Goal: Task Accomplishment & Management: Manage account settings

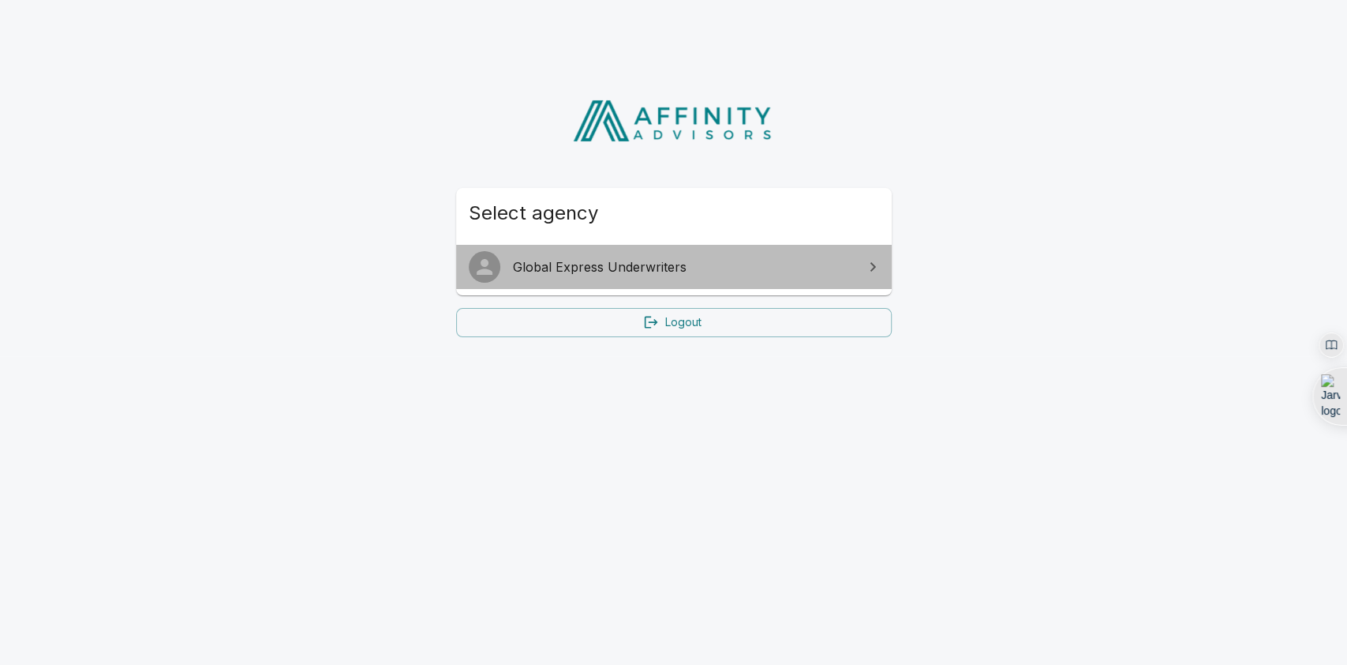
click at [587, 281] on link "Global Express Underwriters" at bounding box center [674, 267] width 436 height 44
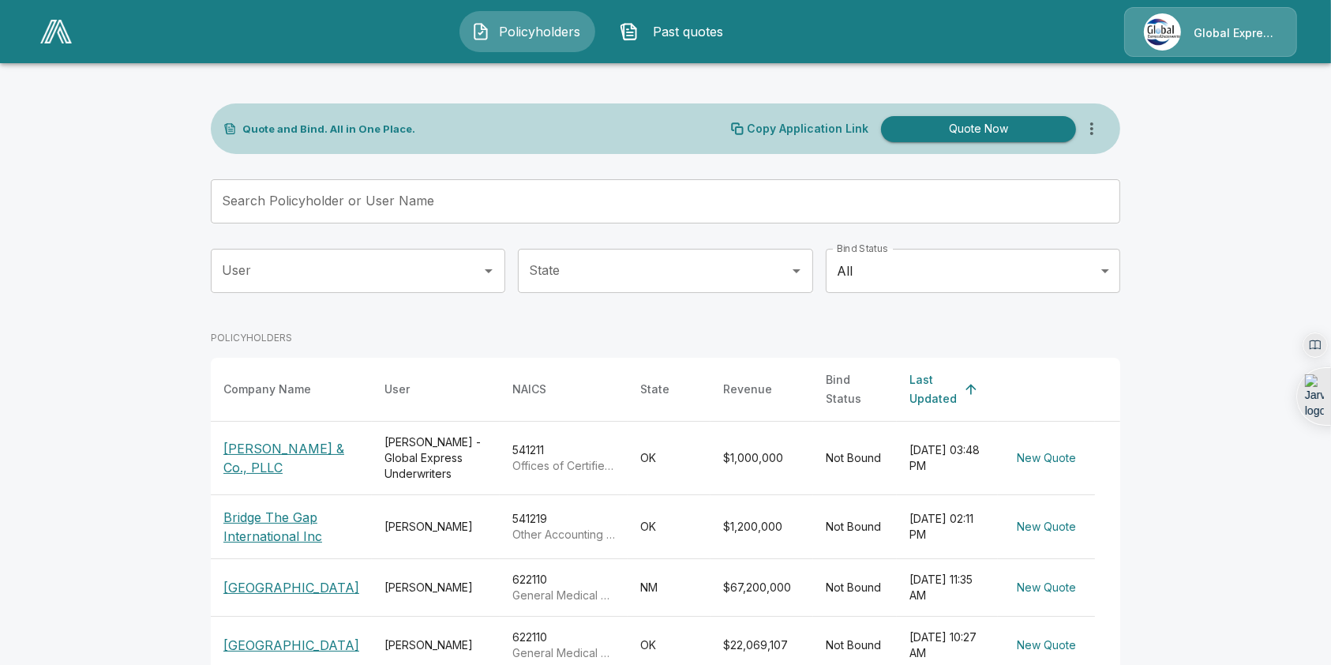
click at [442, 205] on input "Search Policyholder or User Name" at bounding box center [657, 201] width 892 height 44
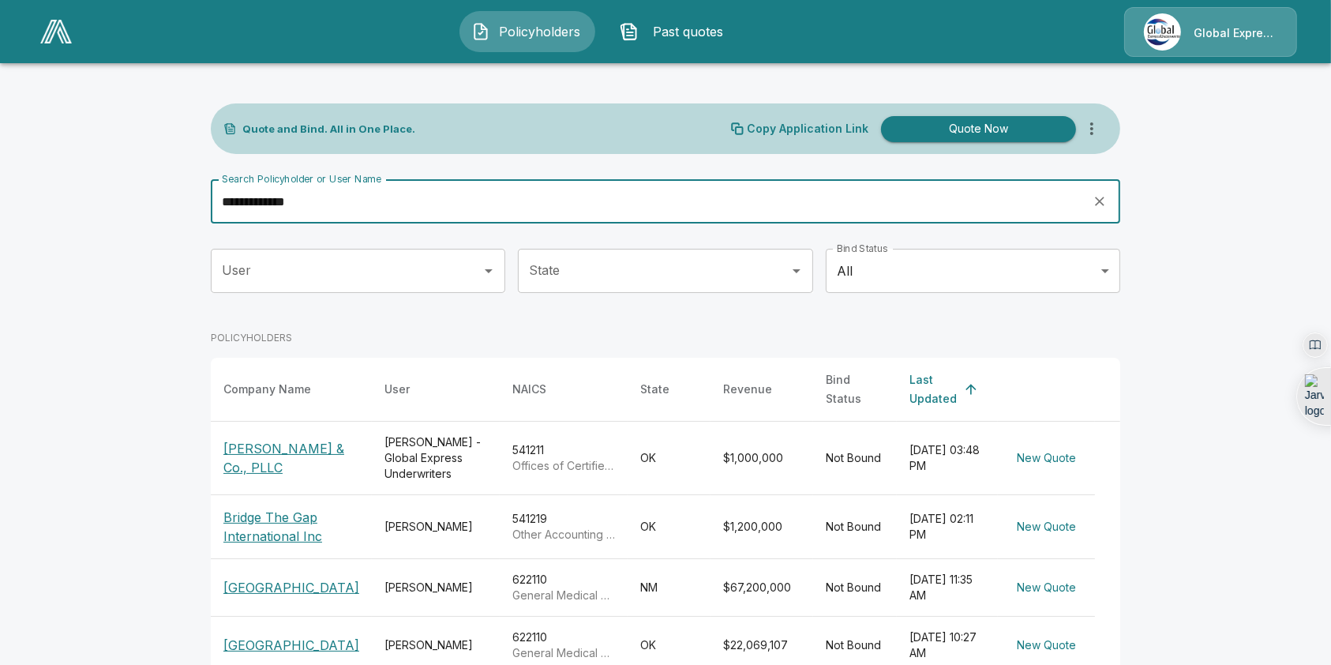
type input "**********"
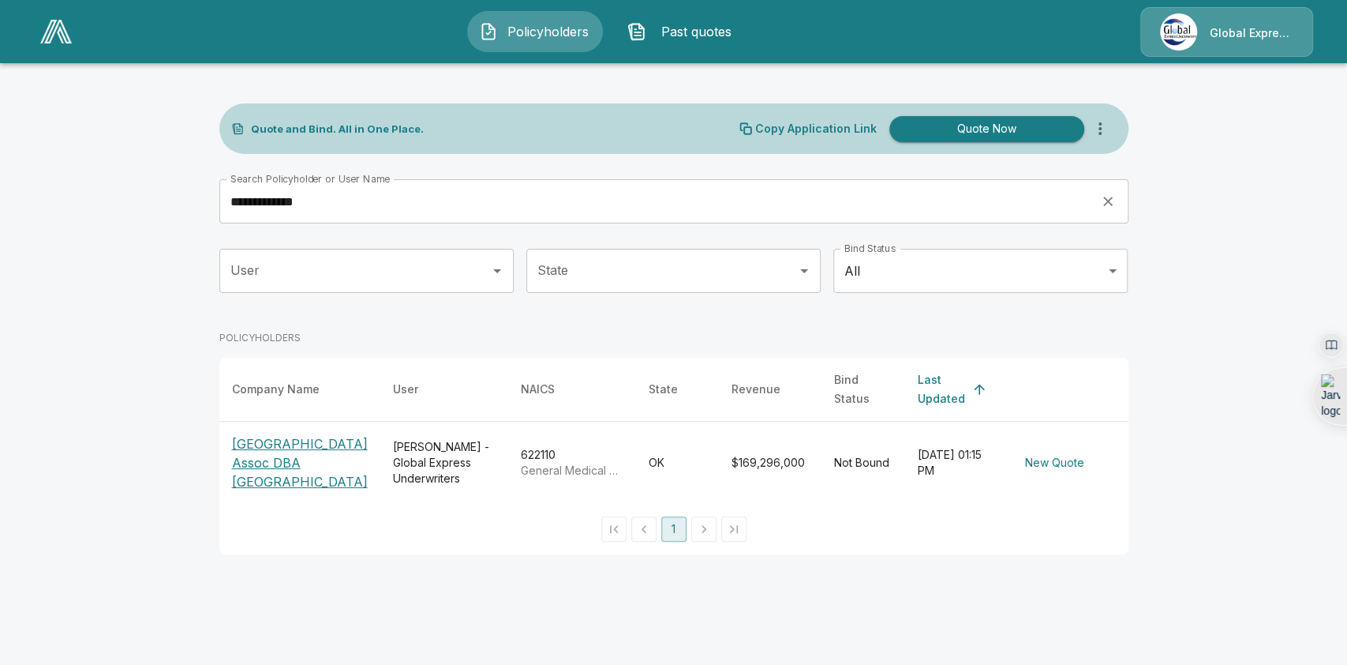
click at [304, 466] on p "Farmers Union Hospital Assoc DBA Great Plains Regional Medical Center" at bounding box center [300, 462] width 136 height 57
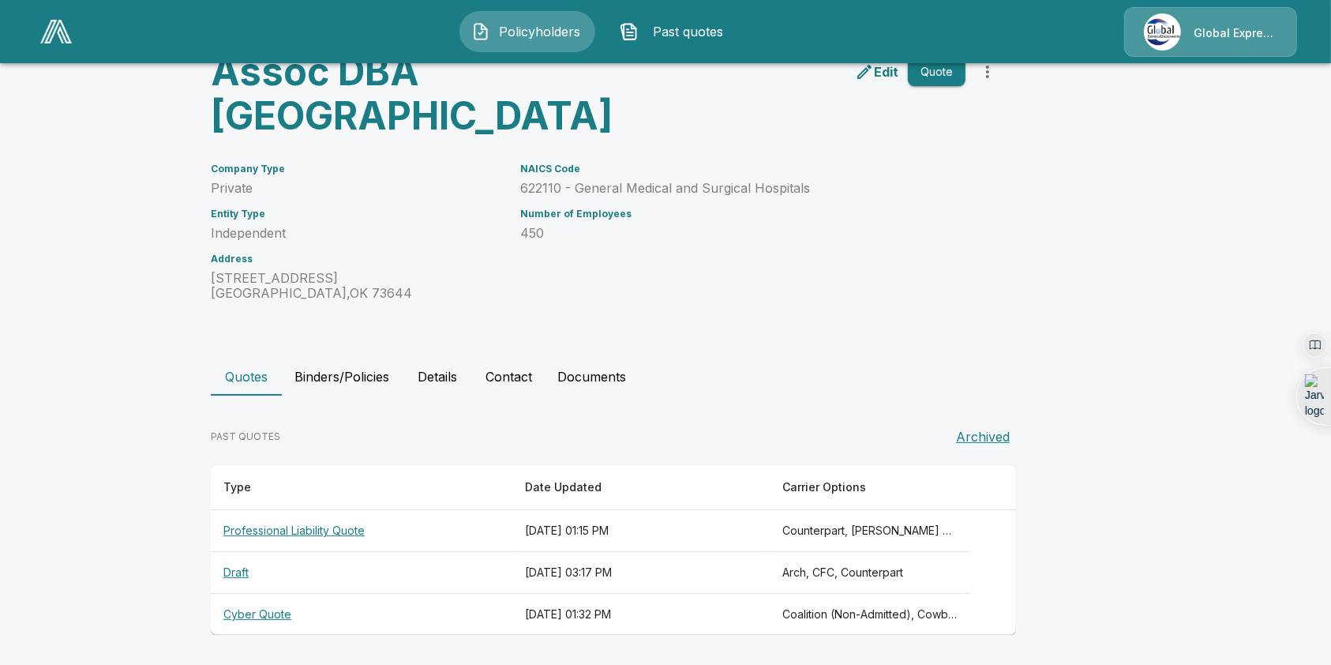
scroll to position [215, 0]
click at [260, 621] on th "Cyber Quote" at bounding box center [362, 615] width 302 height 42
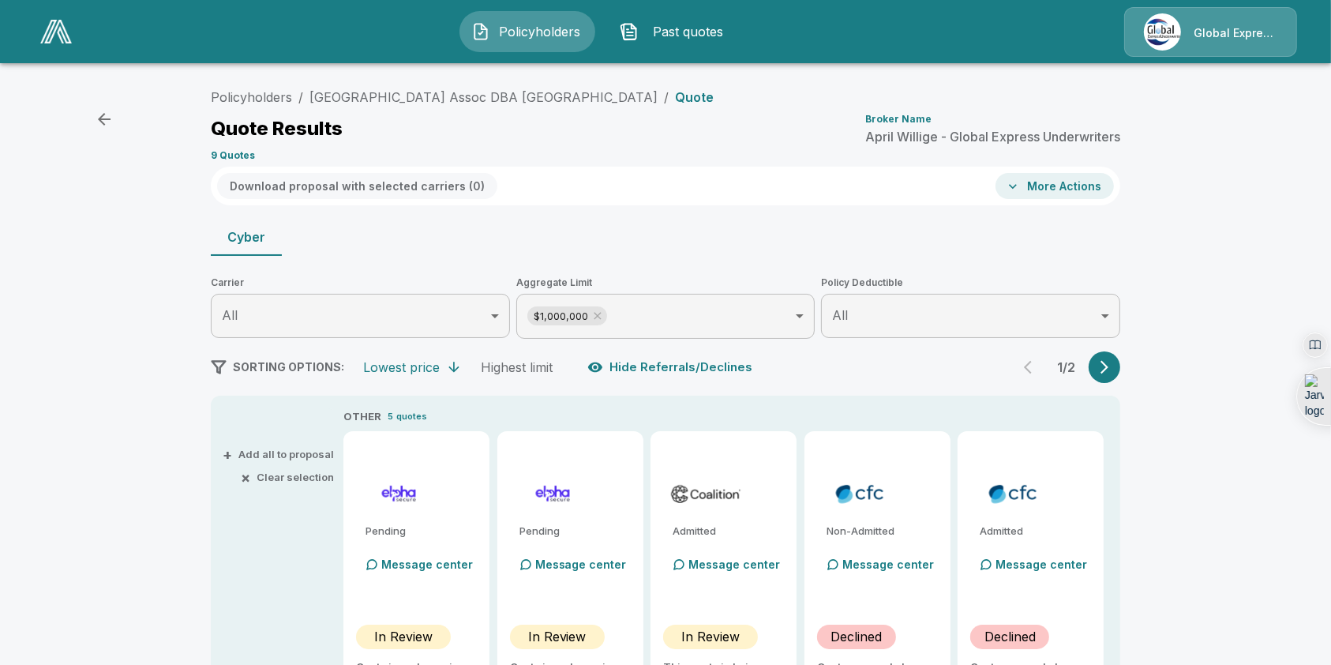
click at [508, 36] on span "Policyholders" at bounding box center [539, 31] width 87 height 19
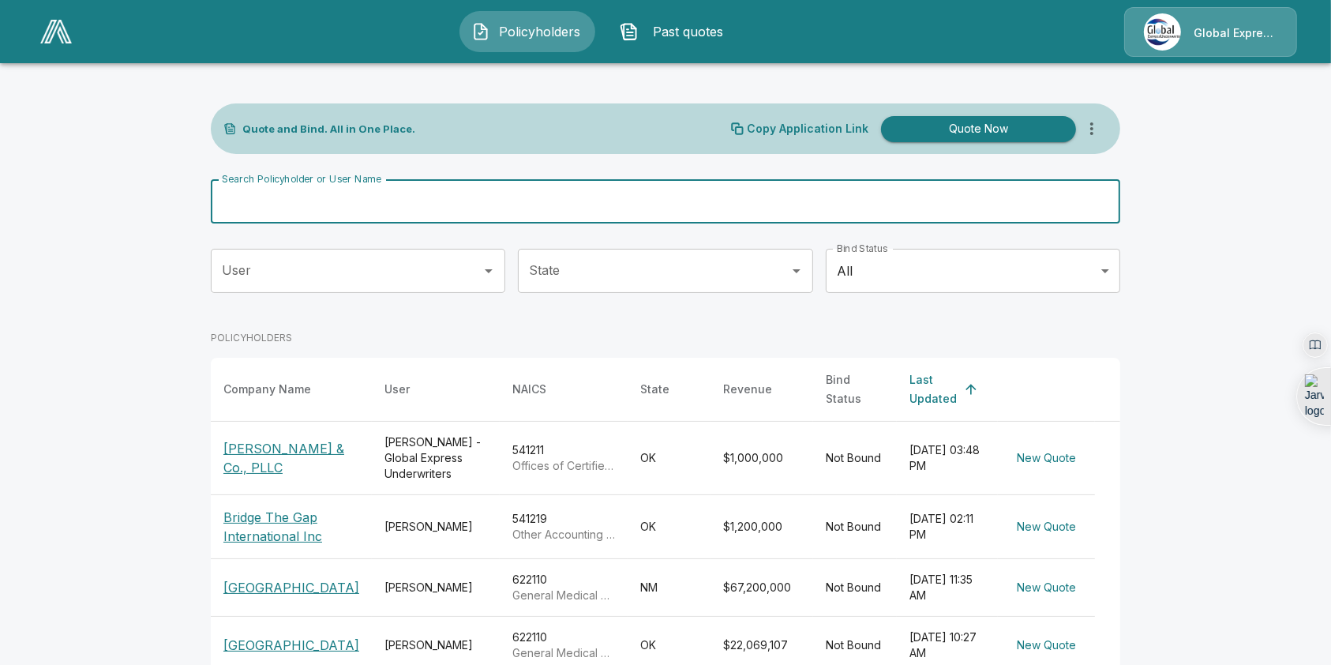
click at [461, 211] on input "Search Policyholder or User Name" at bounding box center [657, 201] width 892 height 44
type input "**********"
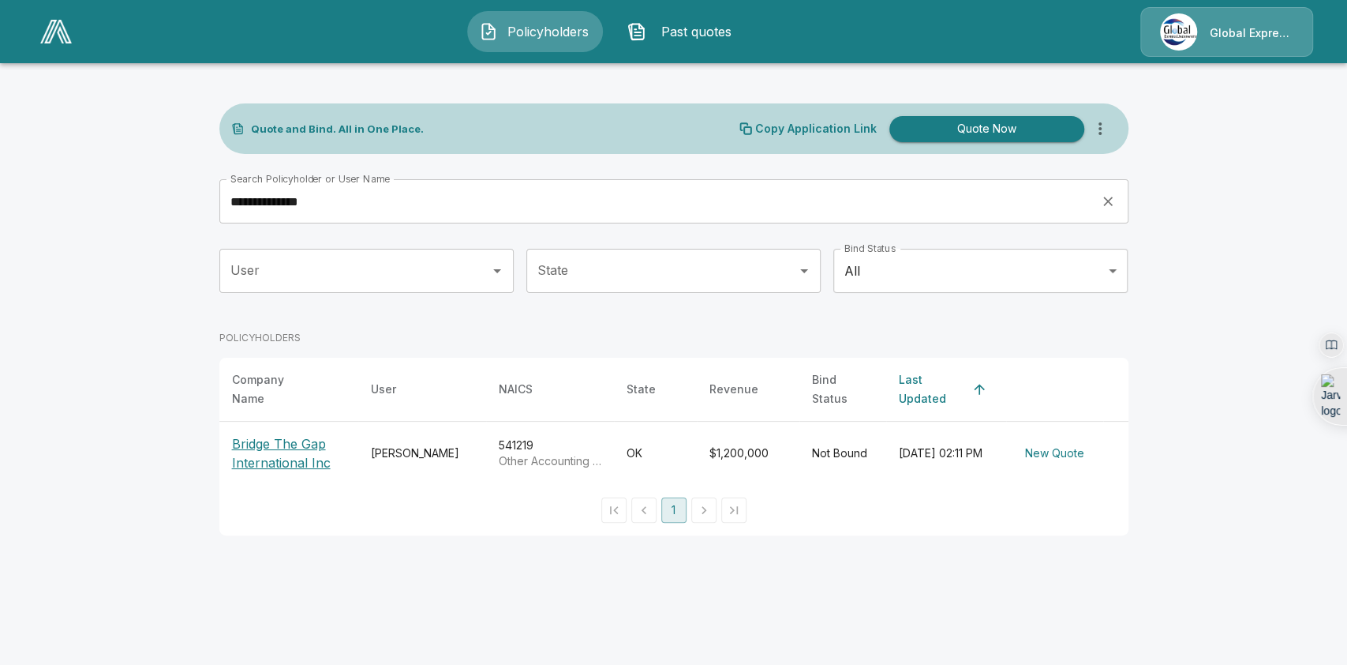
click at [282, 439] on p "Bridge The Gap International Inc" at bounding box center [289, 453] width 114 height 38
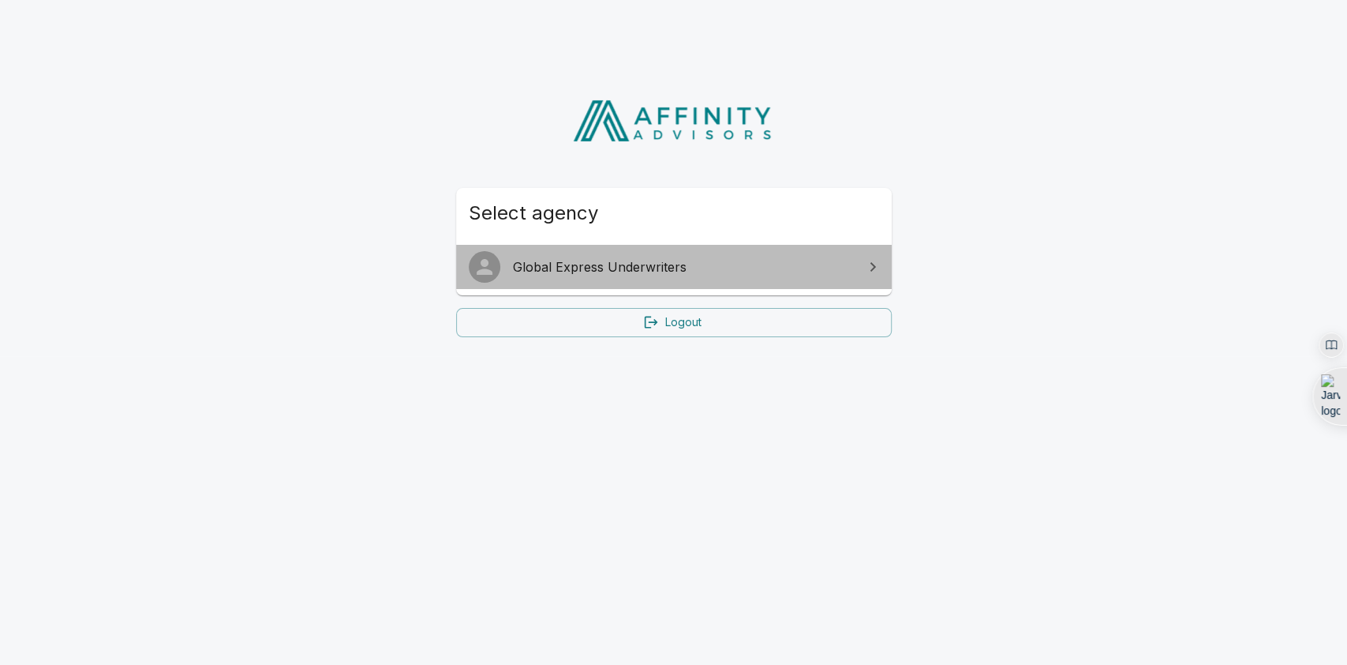
click at [589, 279] on link "Global Express Underwriters" at bounding box center [674, 267] width 436 height 44
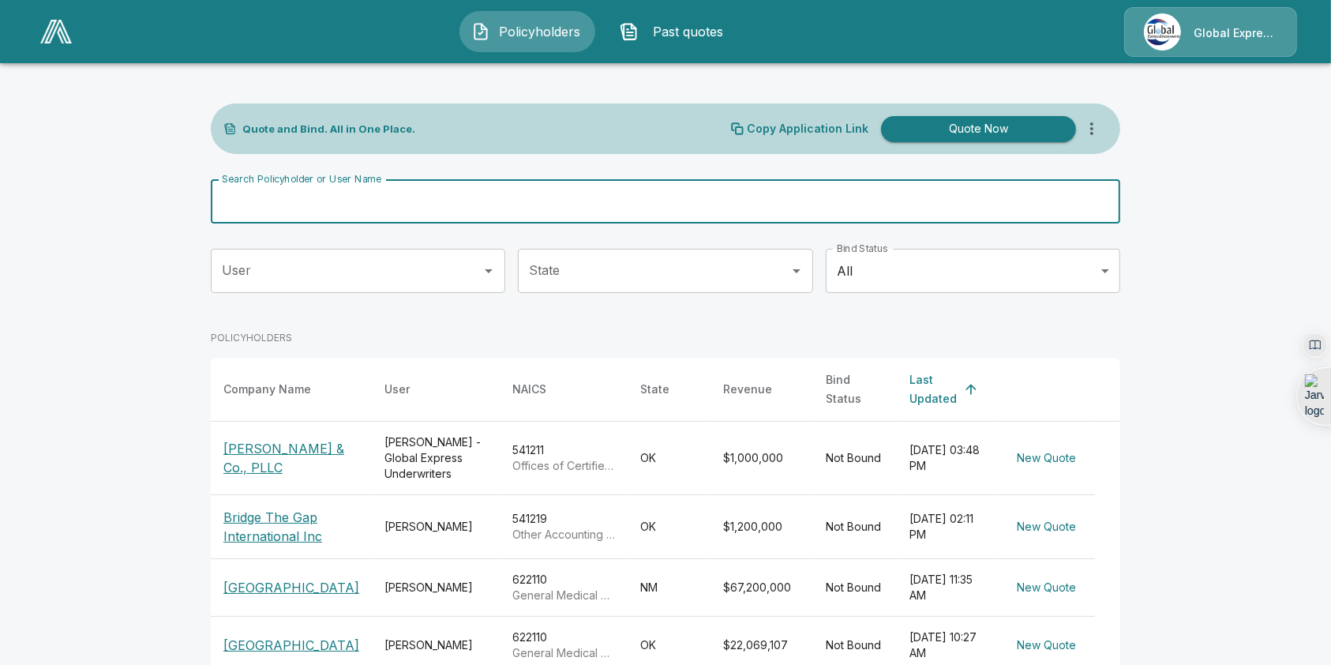
click at [512, 201] on input "Search Policyholder or User Name" at bounding box center [657, 201] width 892 height 44
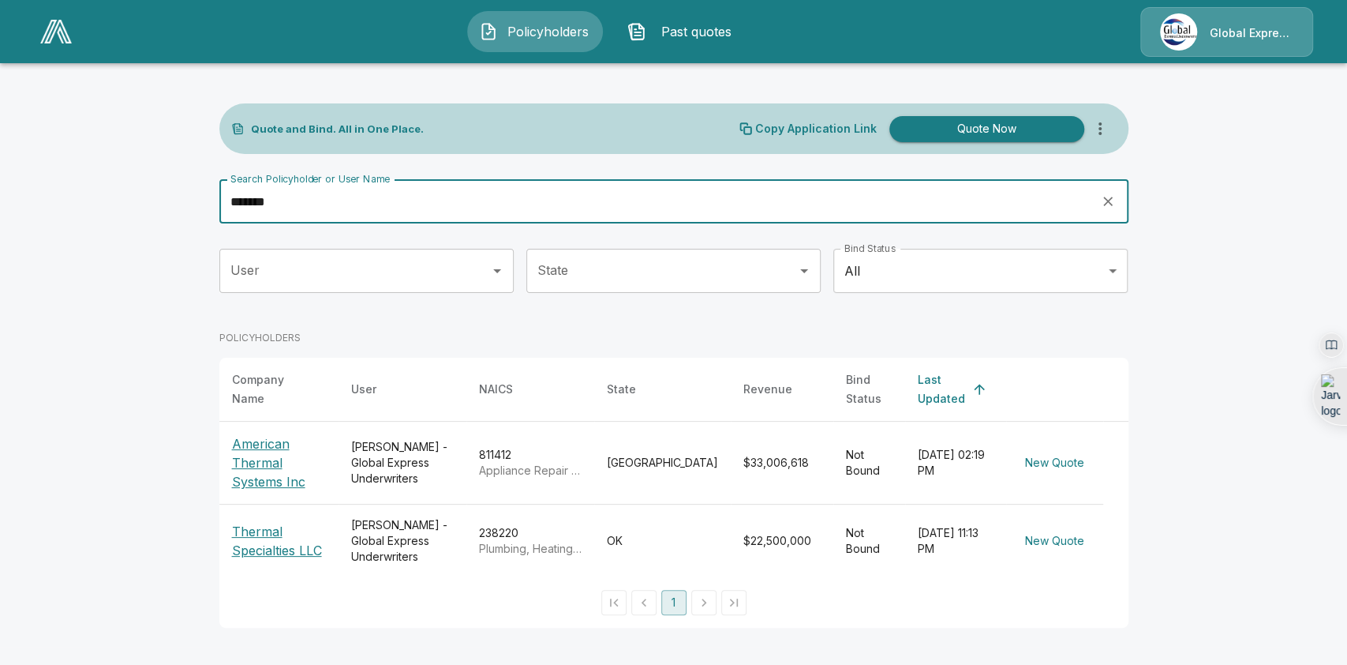
type input "*******"
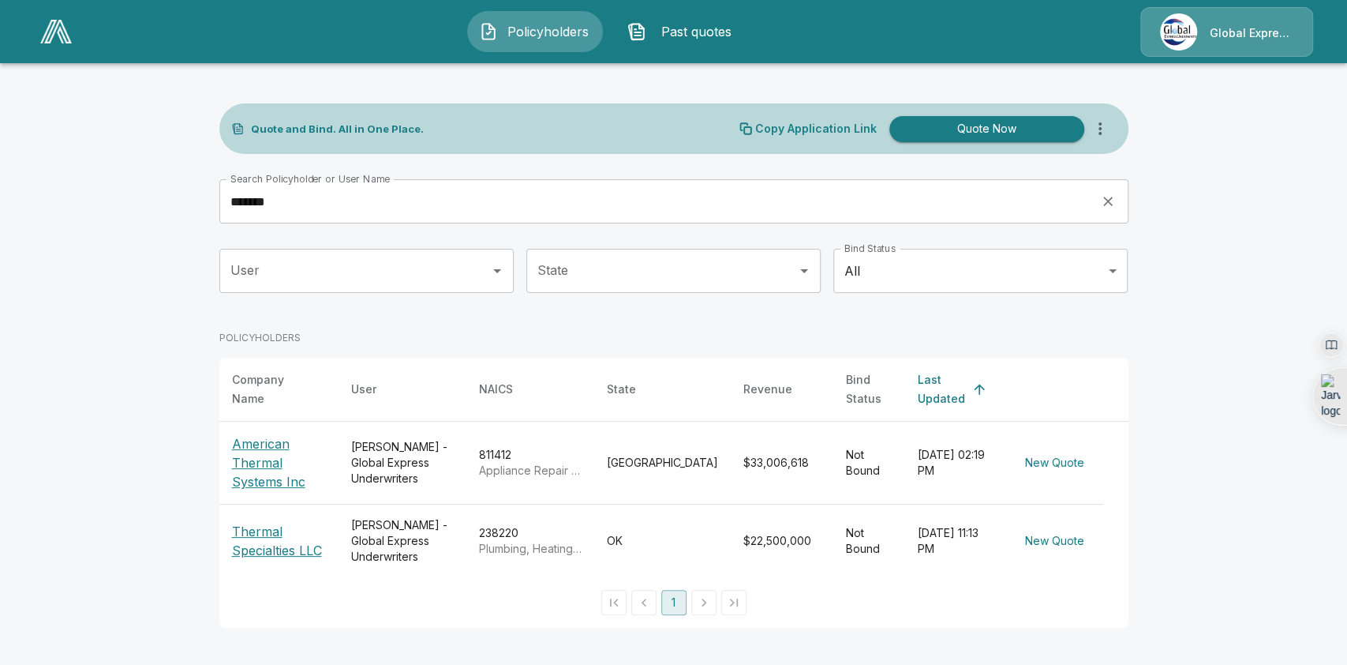
click at [265, 528] on p "Thermal Specialties LLC" at bounding box center [279, 541] width 94 height 38
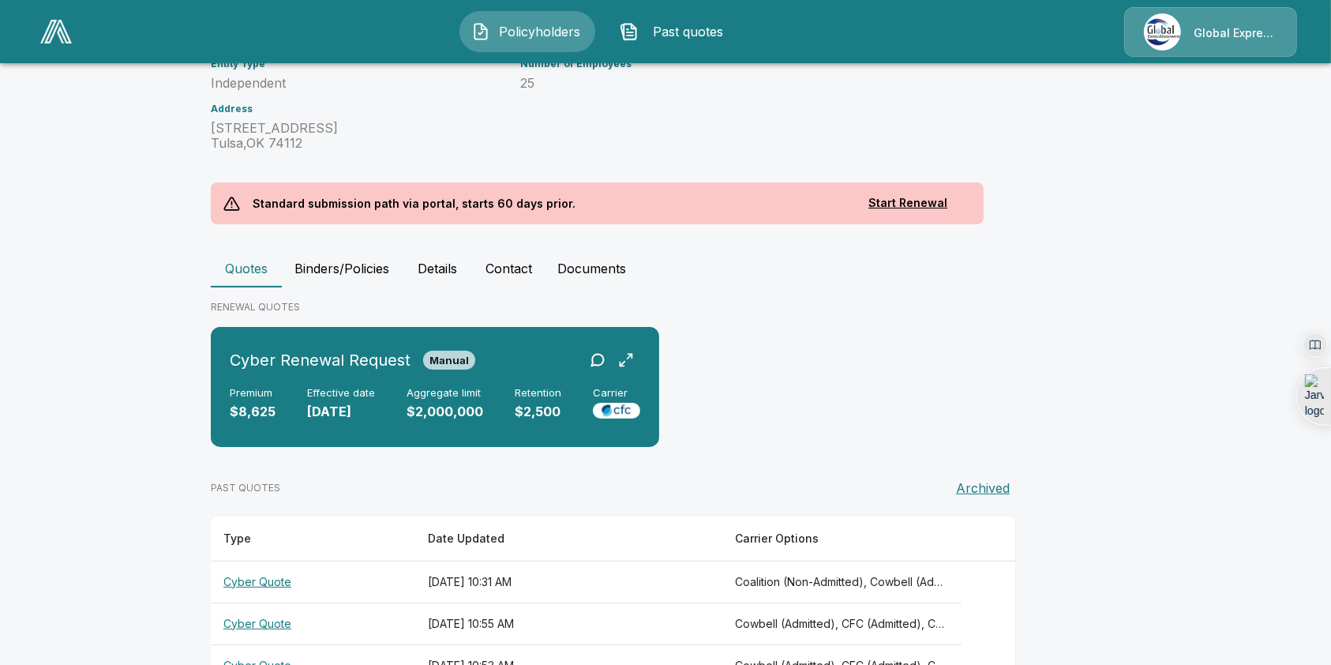
scroll to position [284, 0]
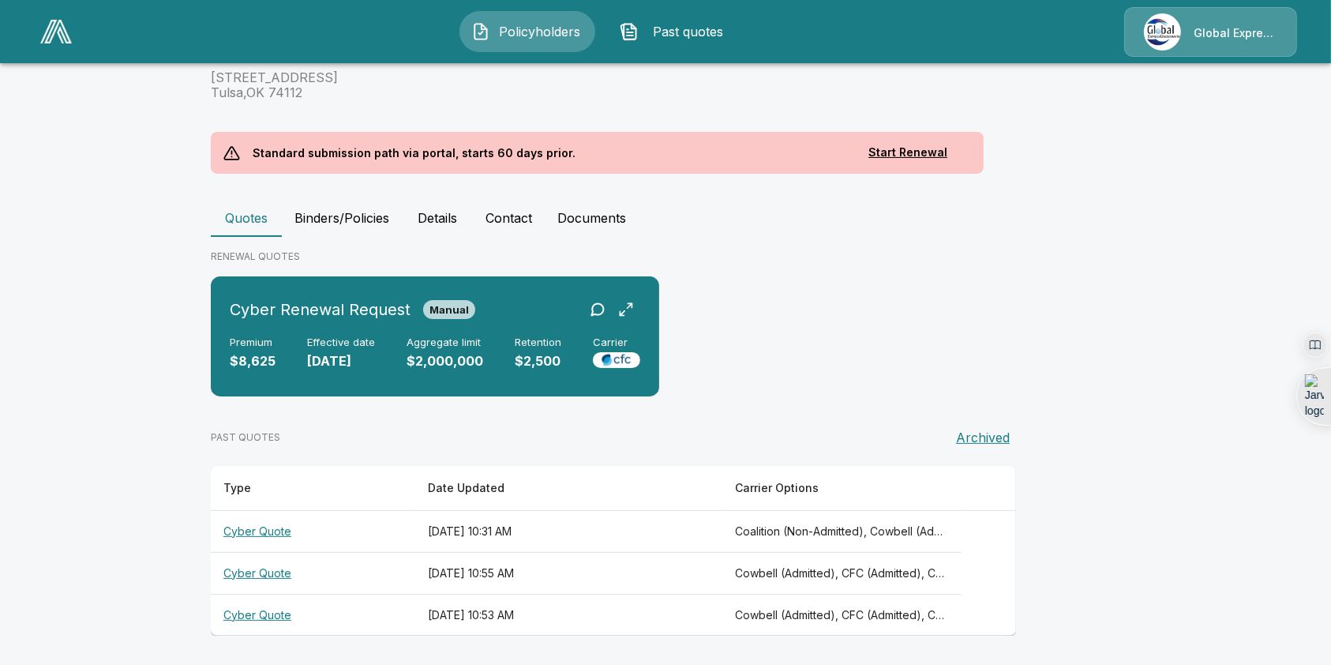
click at [267, 527] on th "Cyber Quote" at bounding box center [313, 531] width 204 height 42
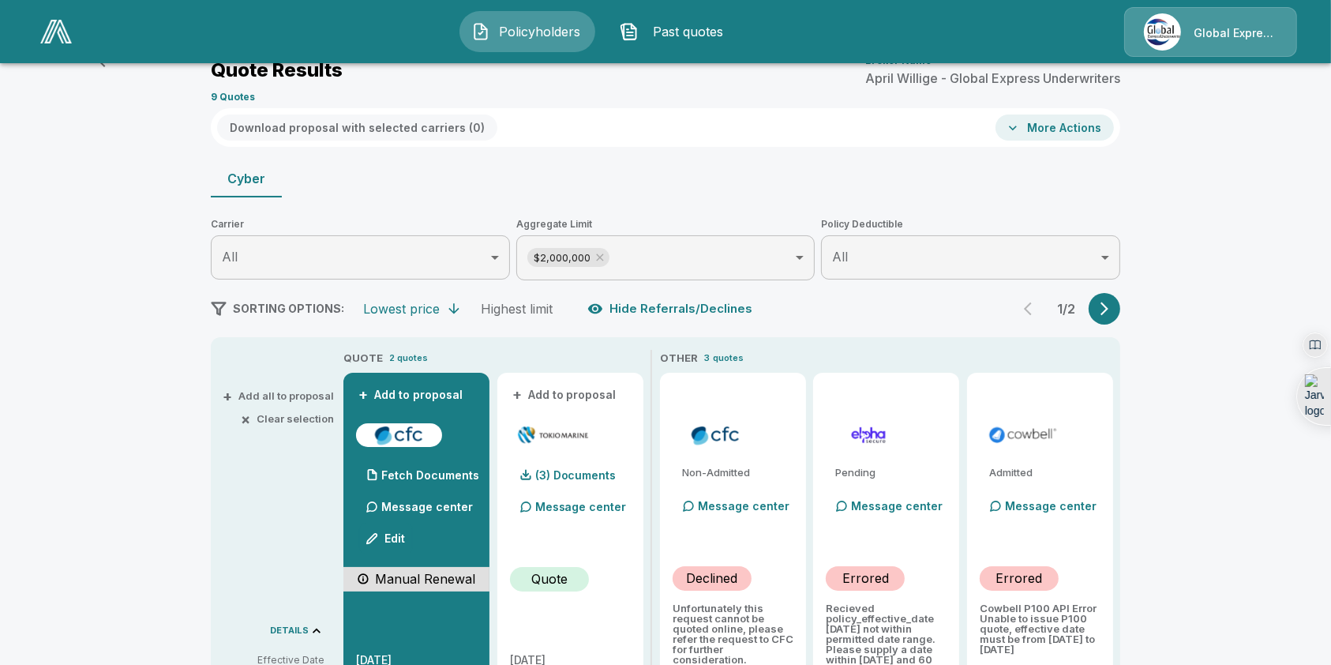
scroll to position [284, 0]
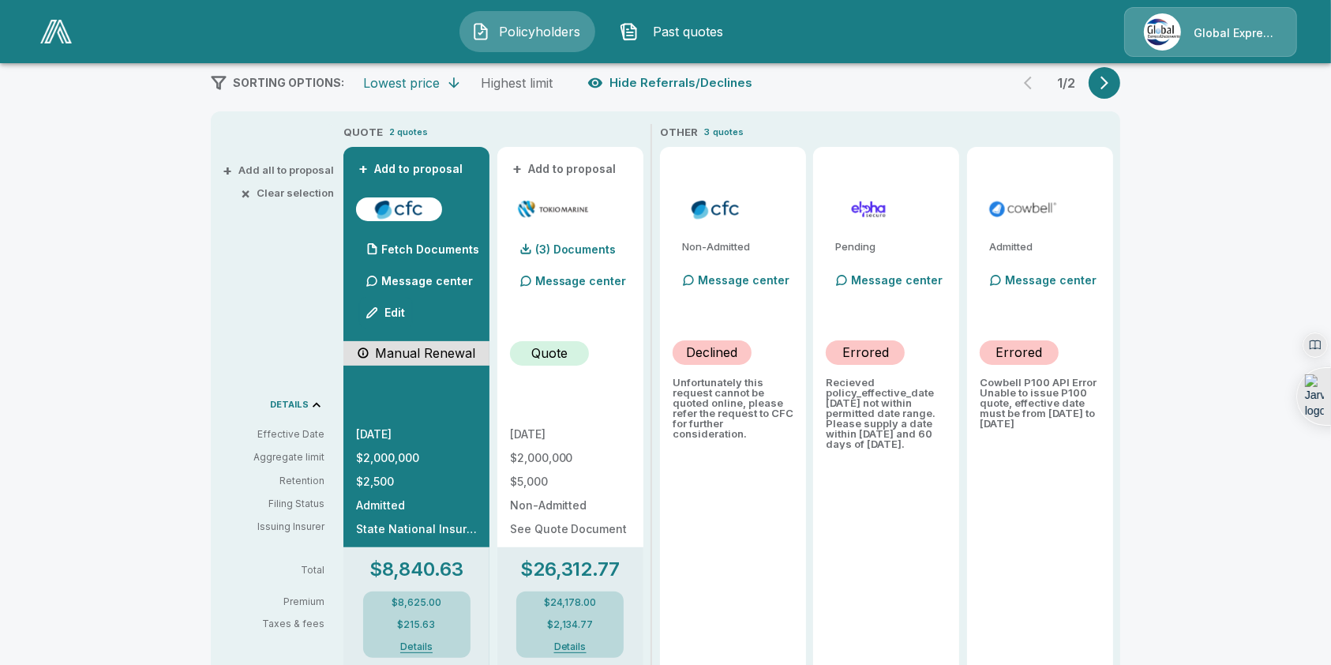
click at [538, 35] on span "Policyholders" at bounding box center [539, 31] width 87 height 19
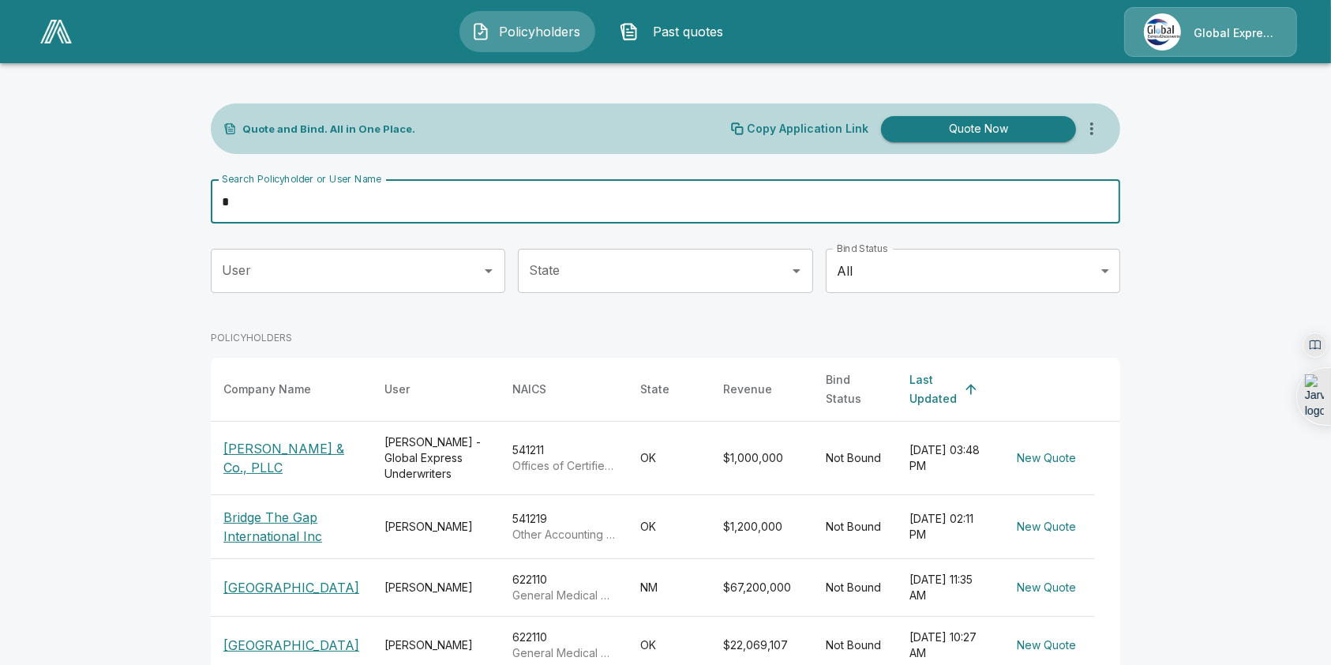
click at [278, 198] on input "*" at bounding box center [657, 201] width 892 height 44
type input "*******"
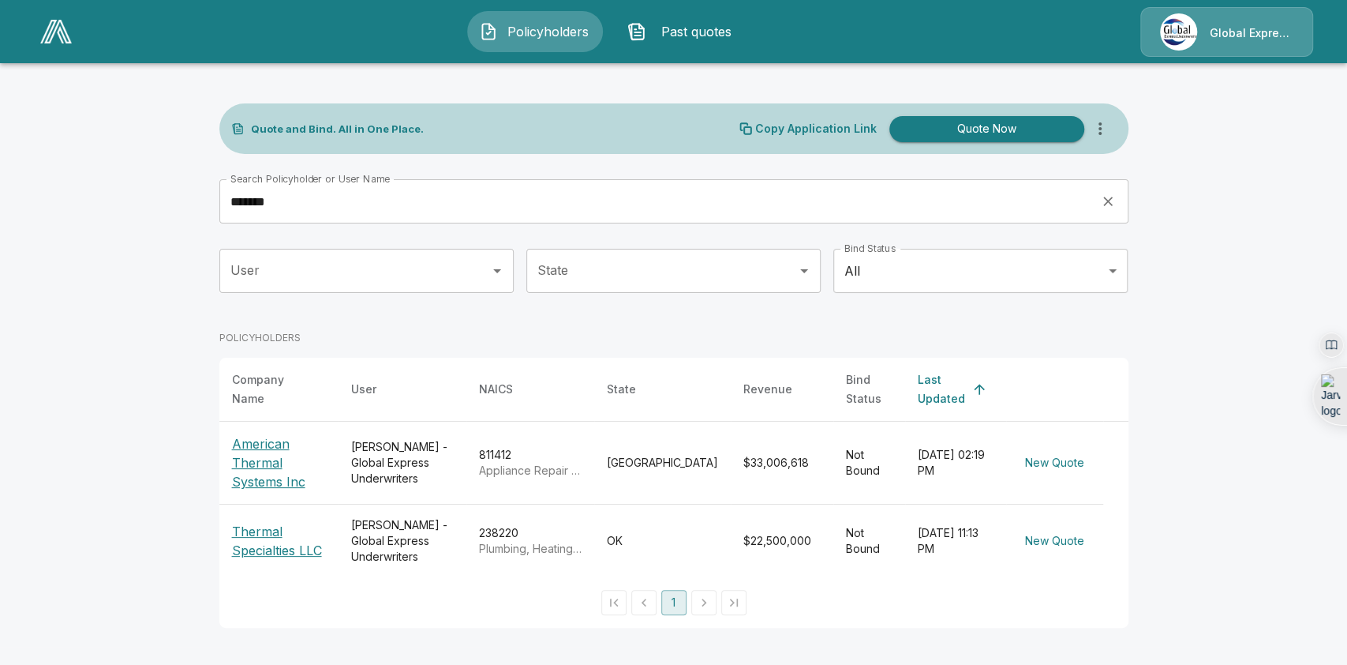
click at [256, 526] on p "Thermal Specialties LLC" at bounding box center [279, 541] width 94 height 38
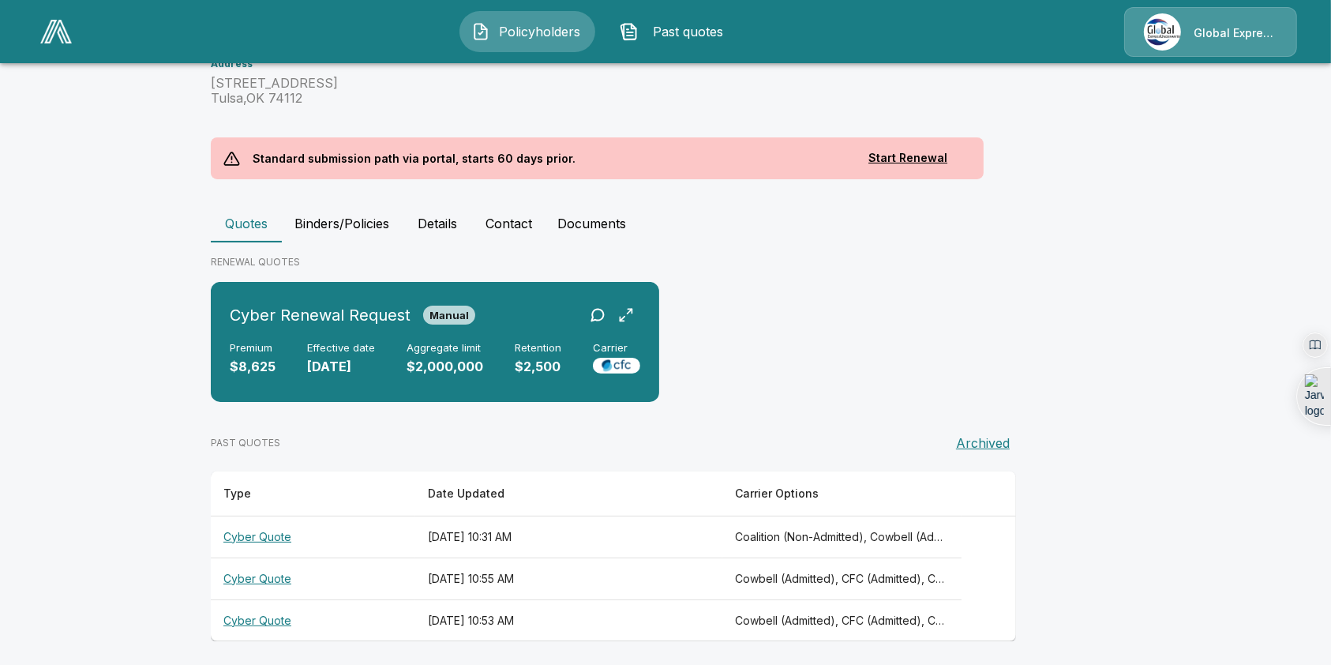
scroll to position [284, 0]
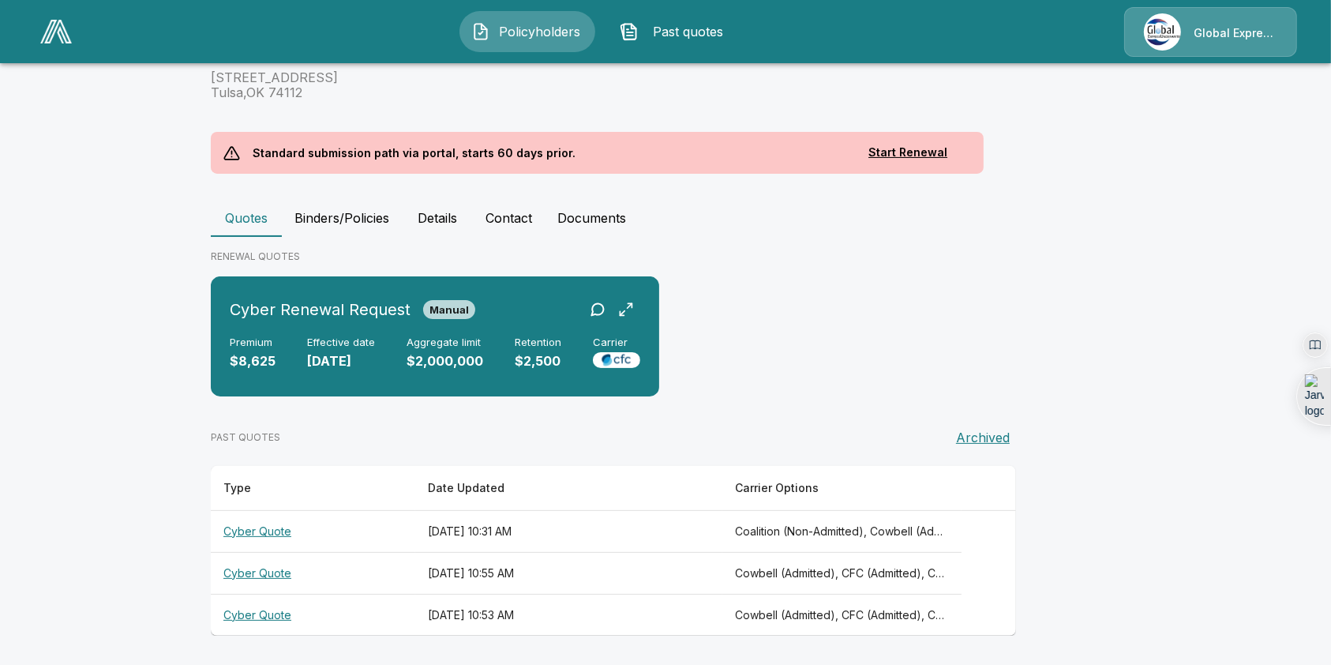
click at [255, 615] on th "Cyber Quote" at bounding box center [313, 615] width 204 height 42
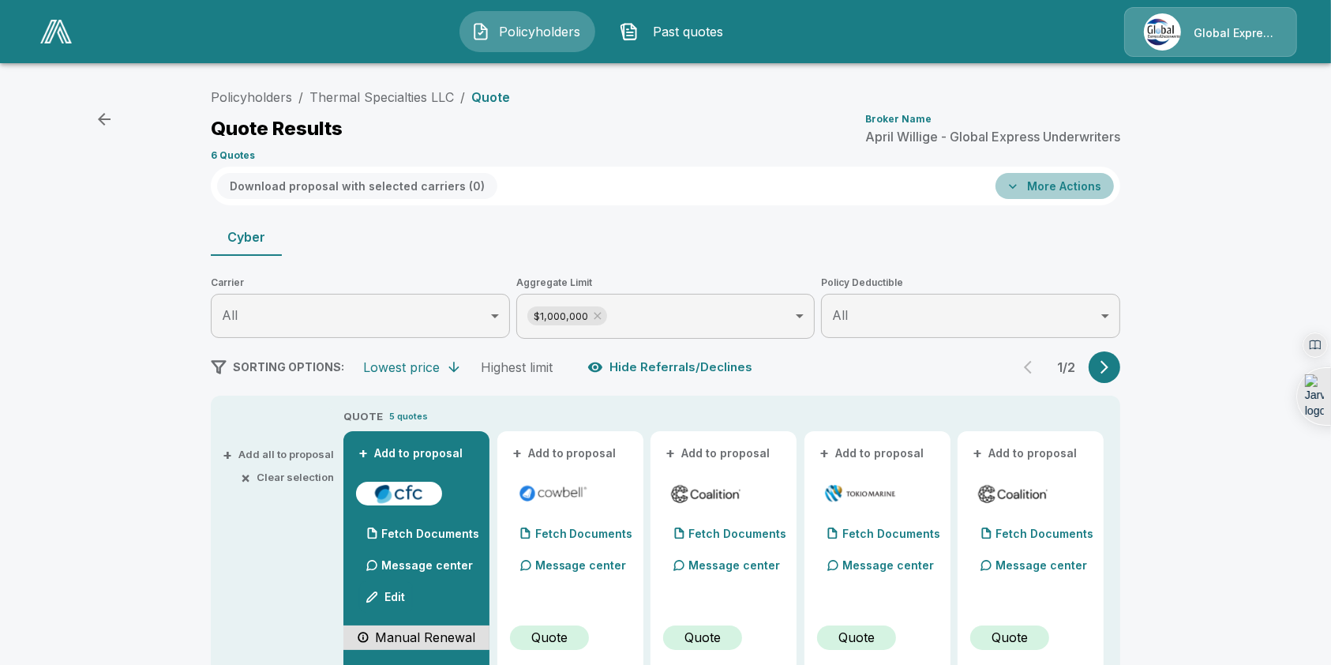
click at [1081, 185] on button "More Actions" at bounding box center [1054, 186] width 118 height 26
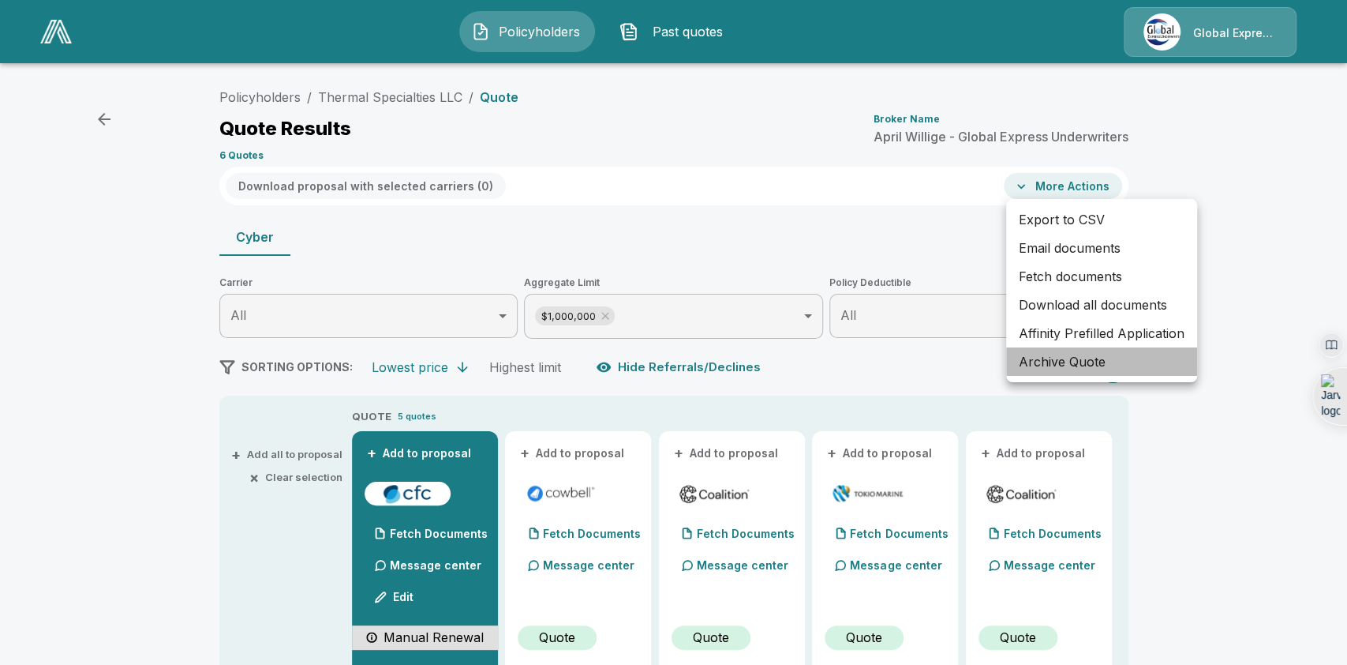
click at [1072, 362] on li "Archive Quote" at bounding box center [1101, 361] width 191 height 28
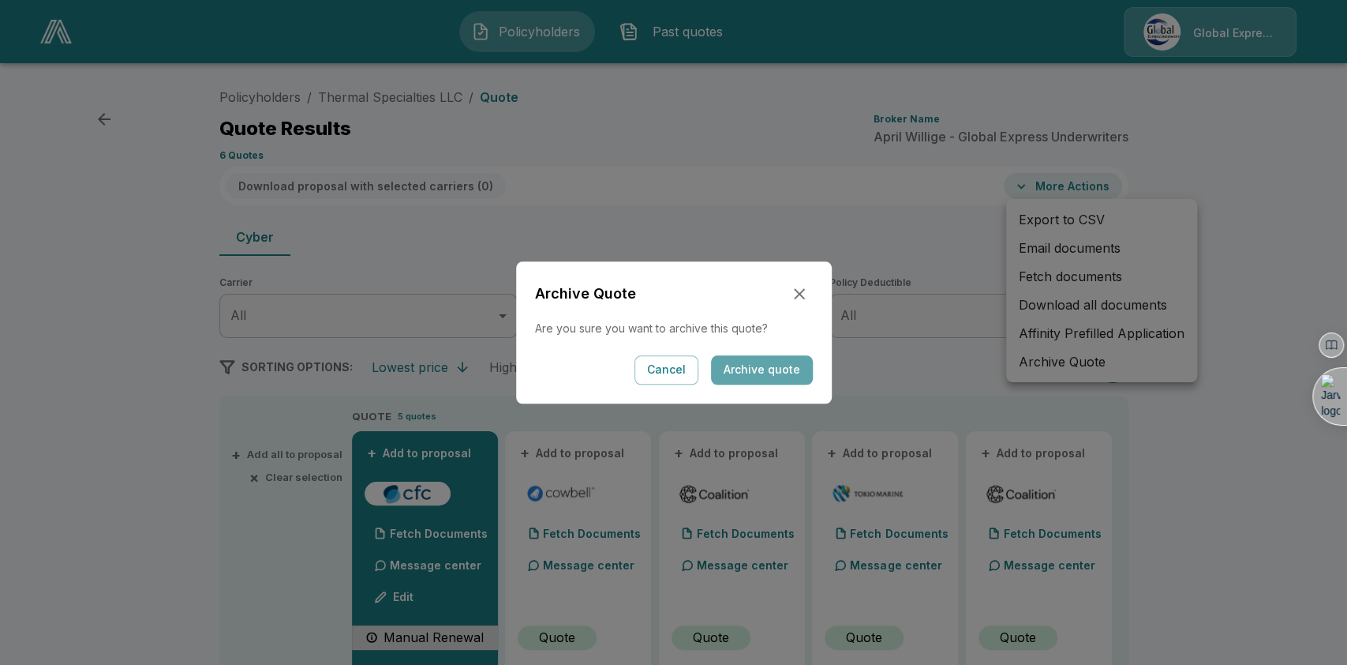
click at [770, 371] on button "Archive quote" at bounding box center [762, 369] width 102 height 29
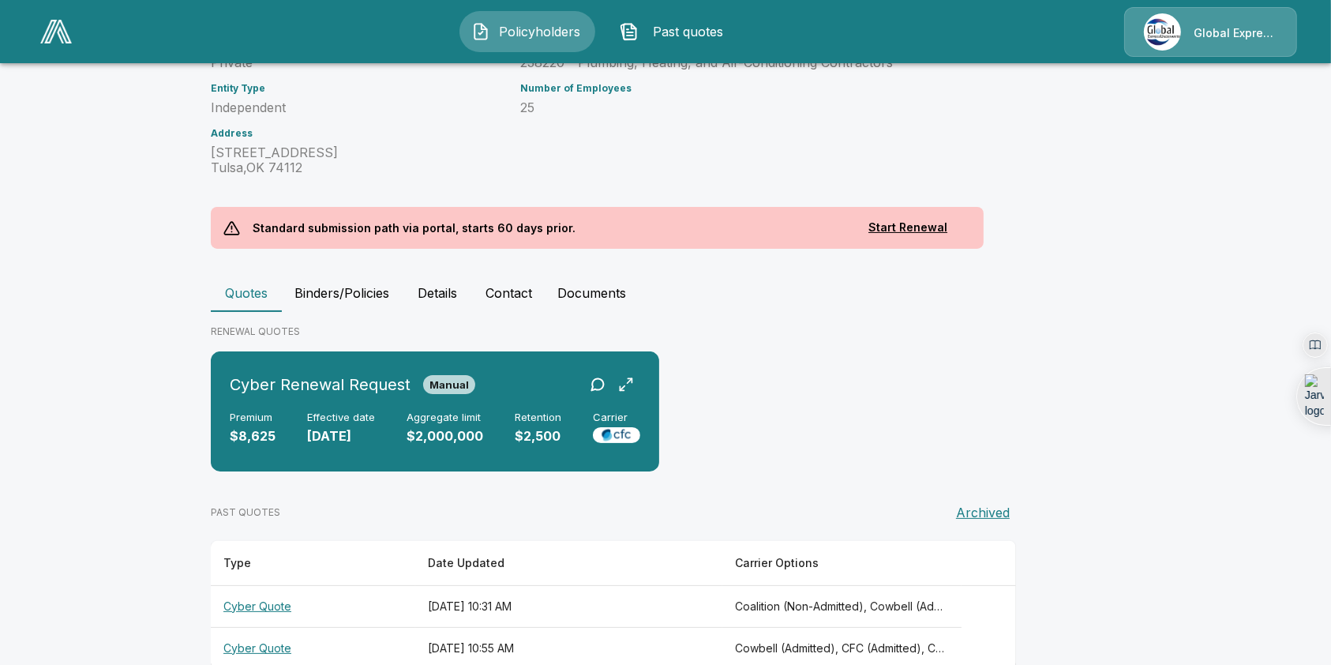
scroll to position [242, 0]
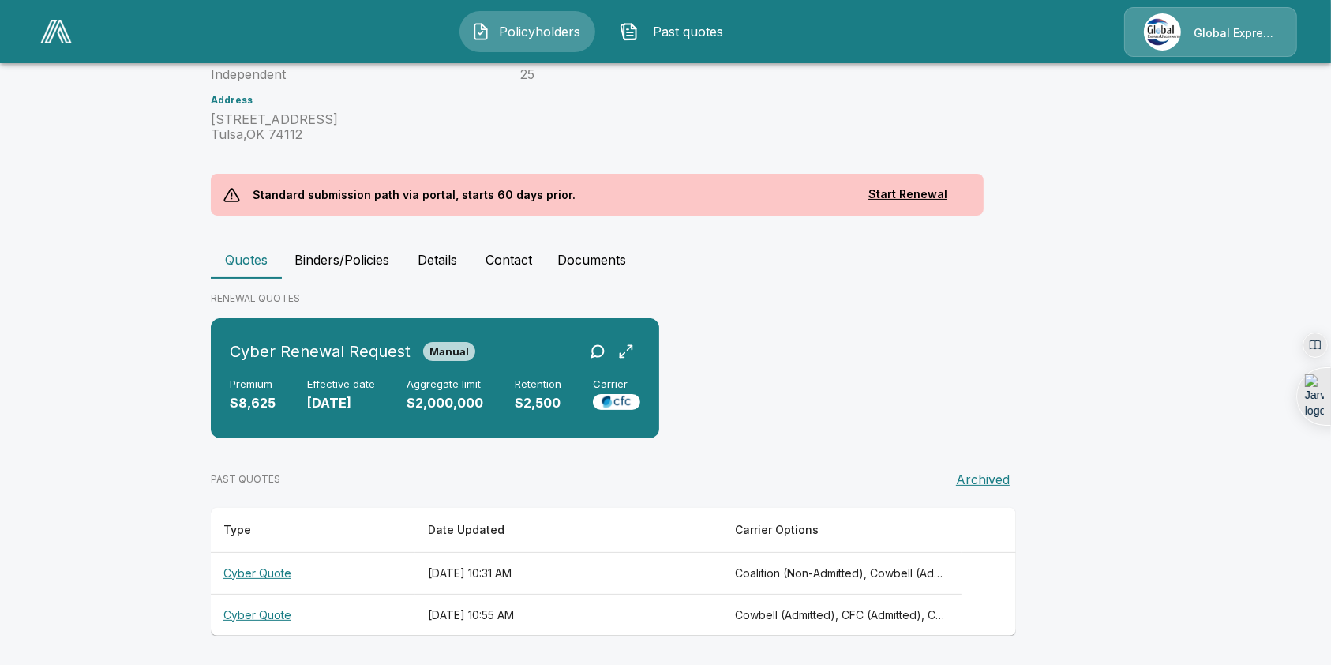
click at [272, 575] on th "Cyber Quote" at bounding box center [313, 573] width 204 height 42
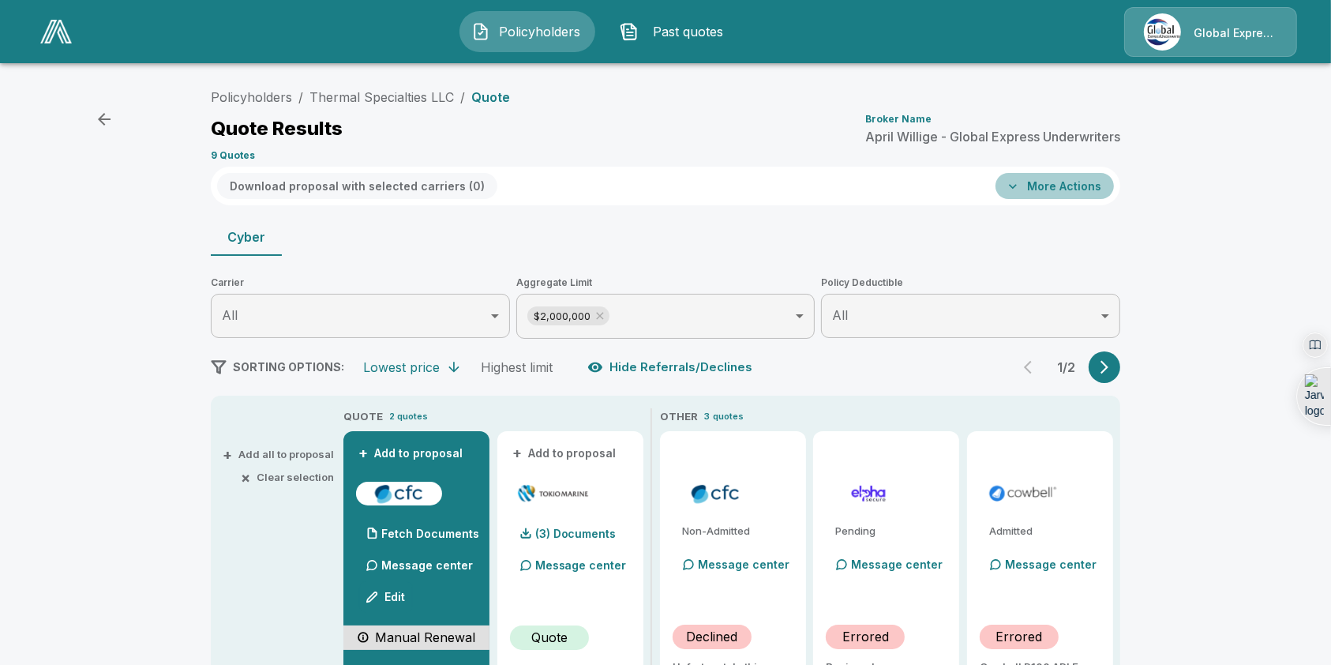
click at [1073, 185] on button "More Actions" at bounding box center [1054, 186] width 118 height 26
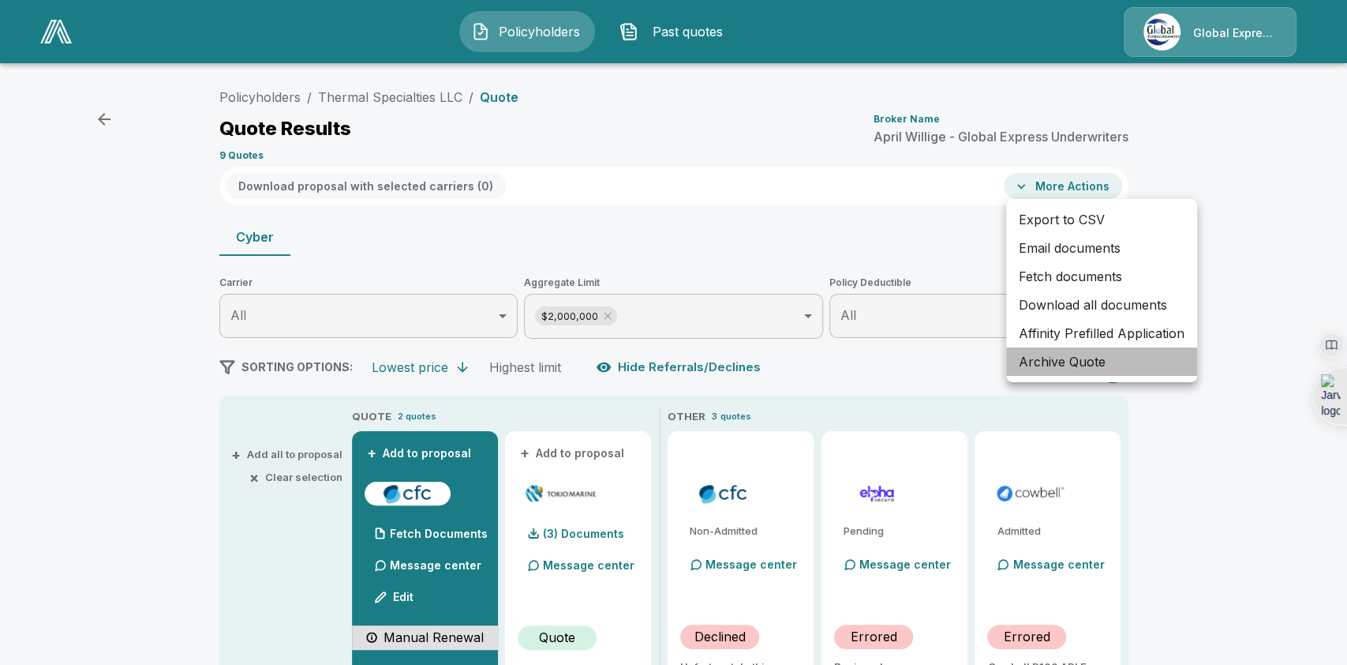
click at [1060, 362] on li "Archive Quote" at bounding box center [1101, 361] width 191 height 28
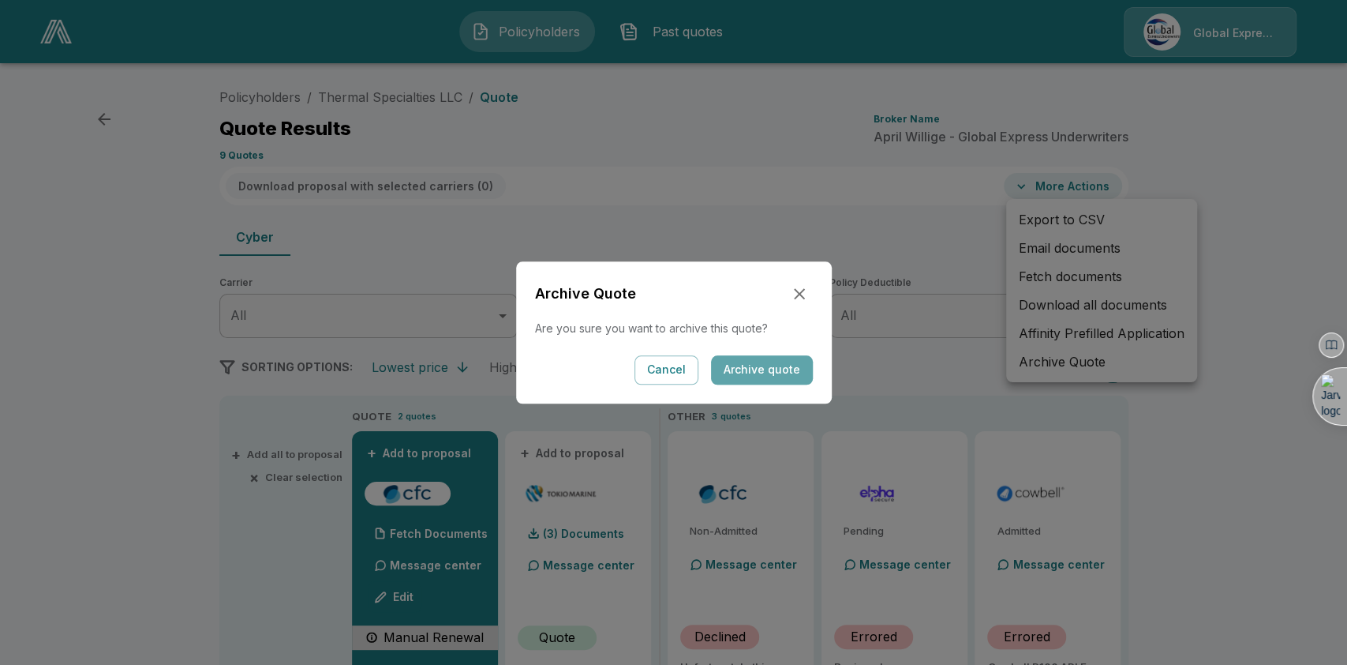
click at [785, 363] on button "Archive quote" at bounding box center [762, 369] width 102 height 29
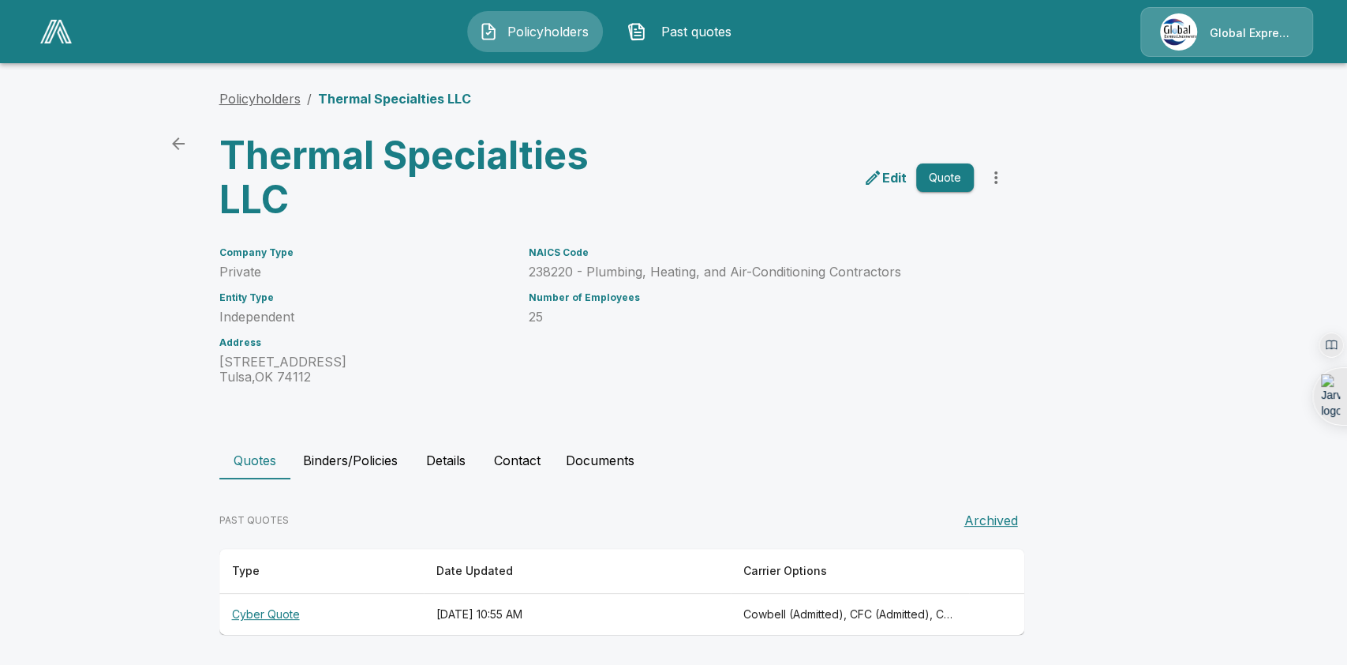
drag, startPoint x: 257, startPoint y: 105, endPoint x: 237, endPoint y: 96, distance: 21.9
click at [237, 96] on link "Policyholders" at bounding box center [259, 99] width 81 height 16
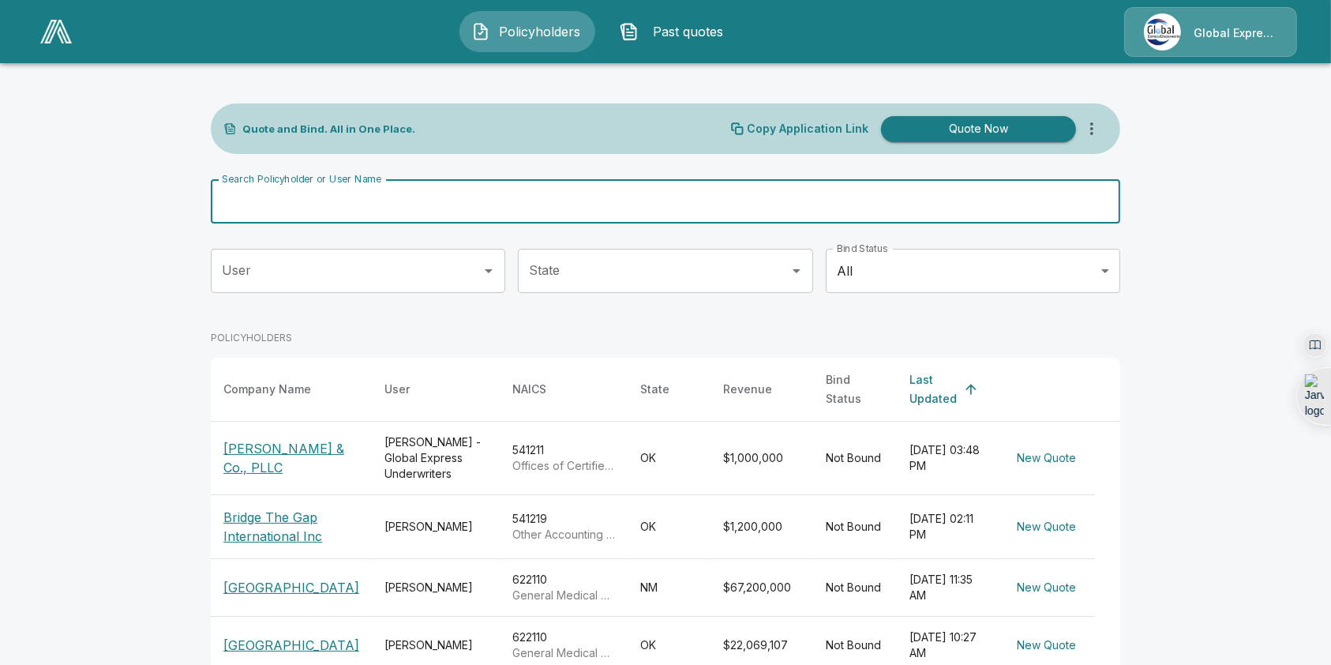
click at [370, 215] on input "Search Policyholder or User Name" at bounding box center [657, 201] width 892 height 44
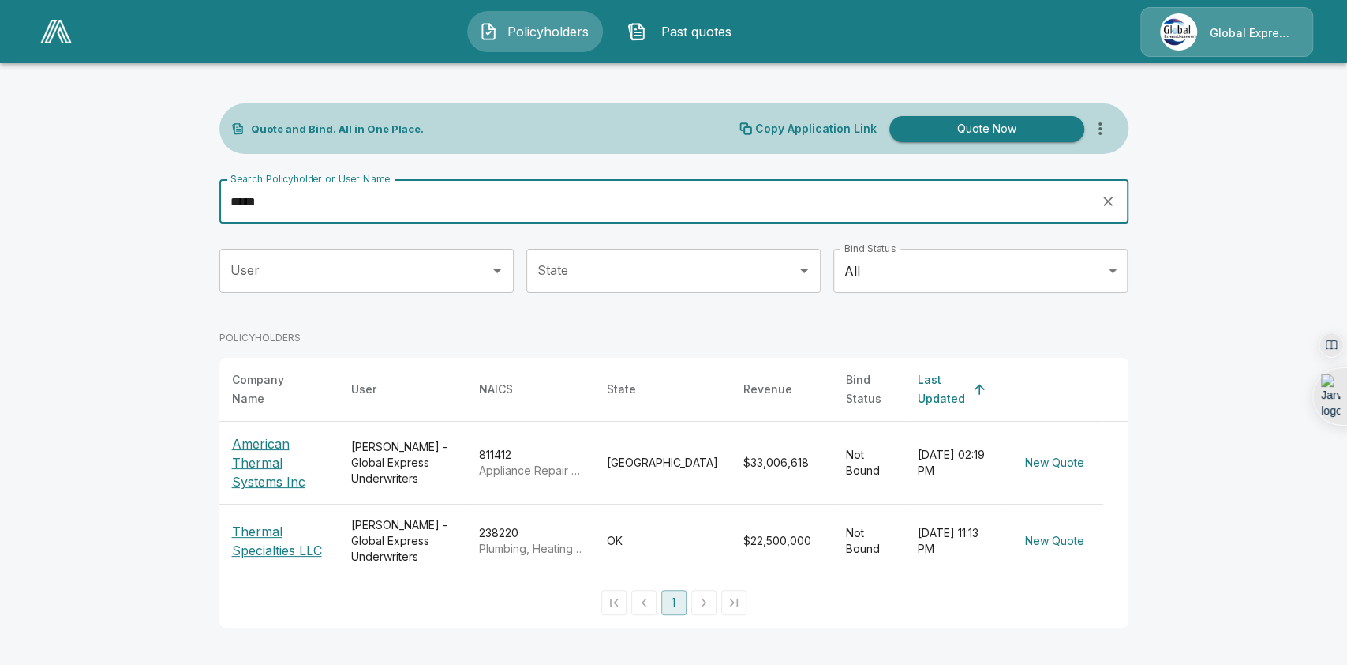
type input "*****"
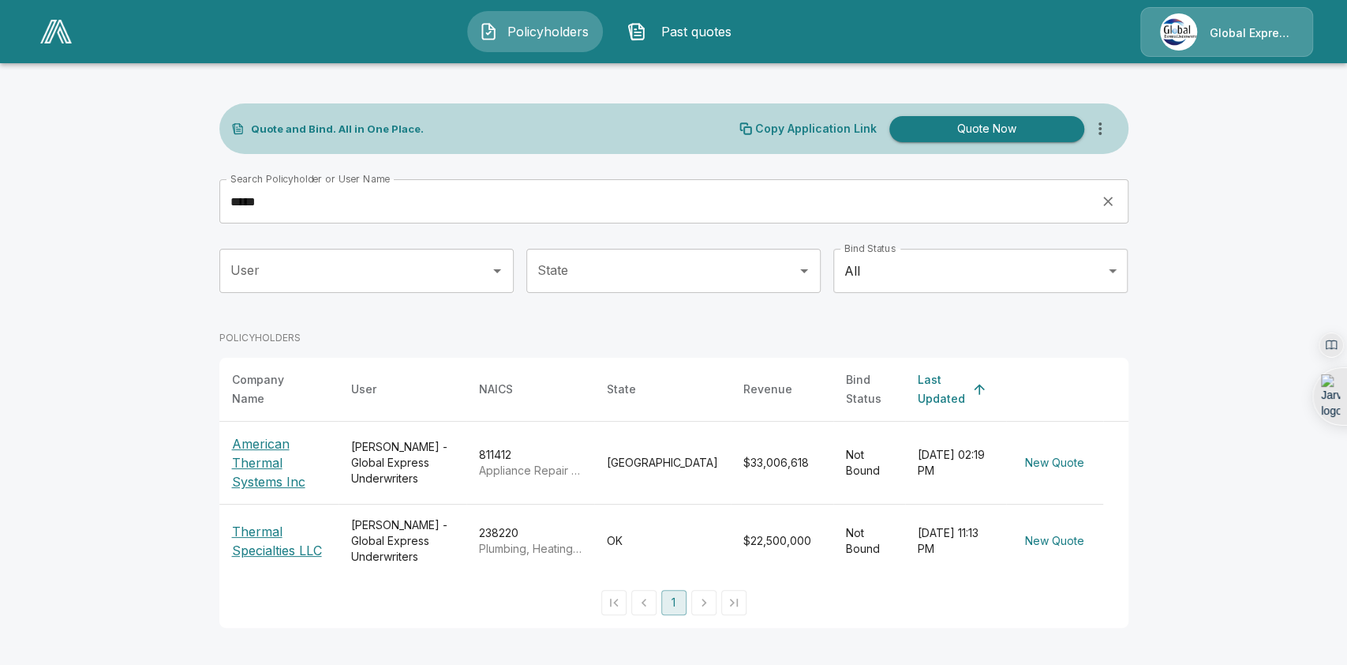
click at [263, 522] on p "Thermal Specialties LLC" at bounding box center [279, 541] width 94 height 38
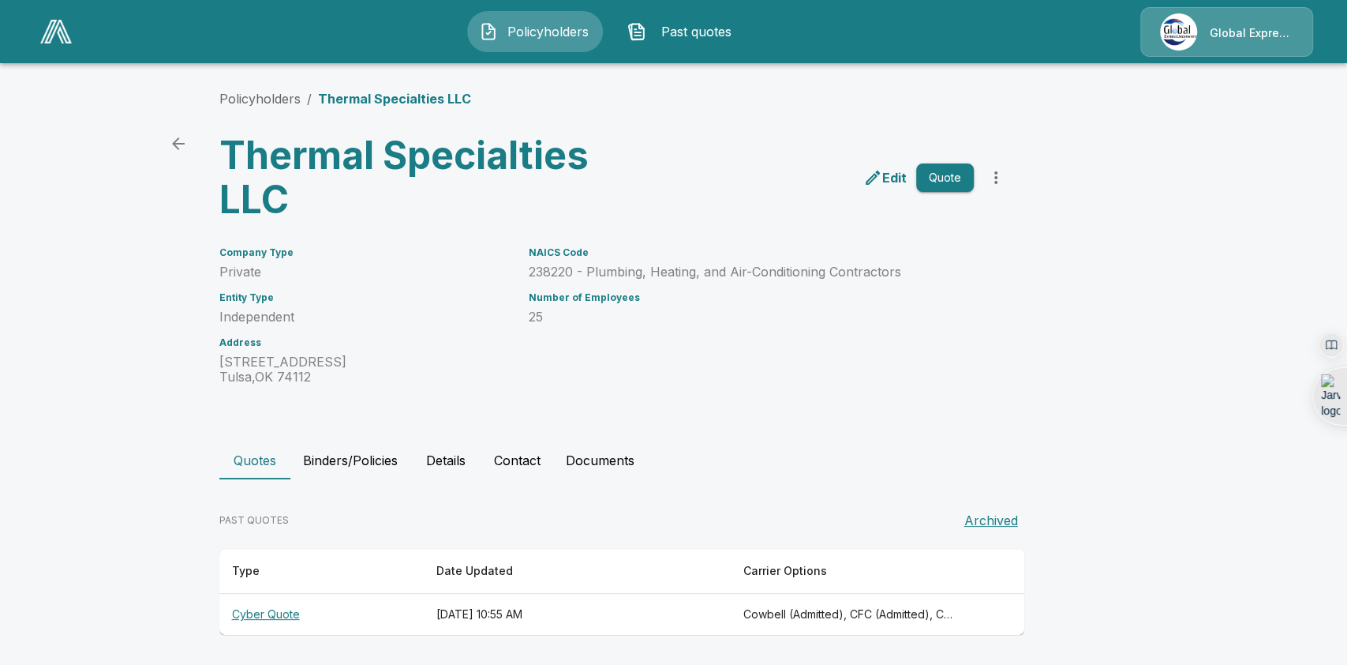
click at [245, 607] on th "Cyber Quote" at bounding box center [321, 615] width 204 height 42
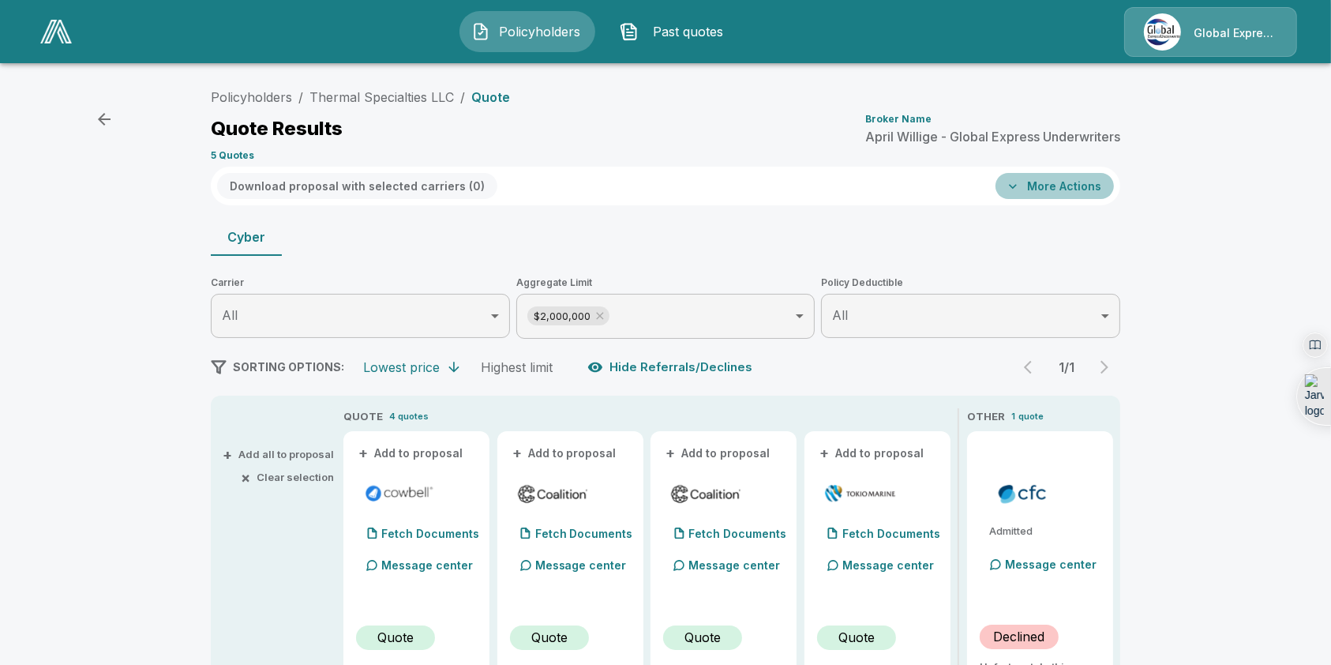
click at [1092, 183] on button "More Actions" at bounding box center [1054, 186] width 118 height 26
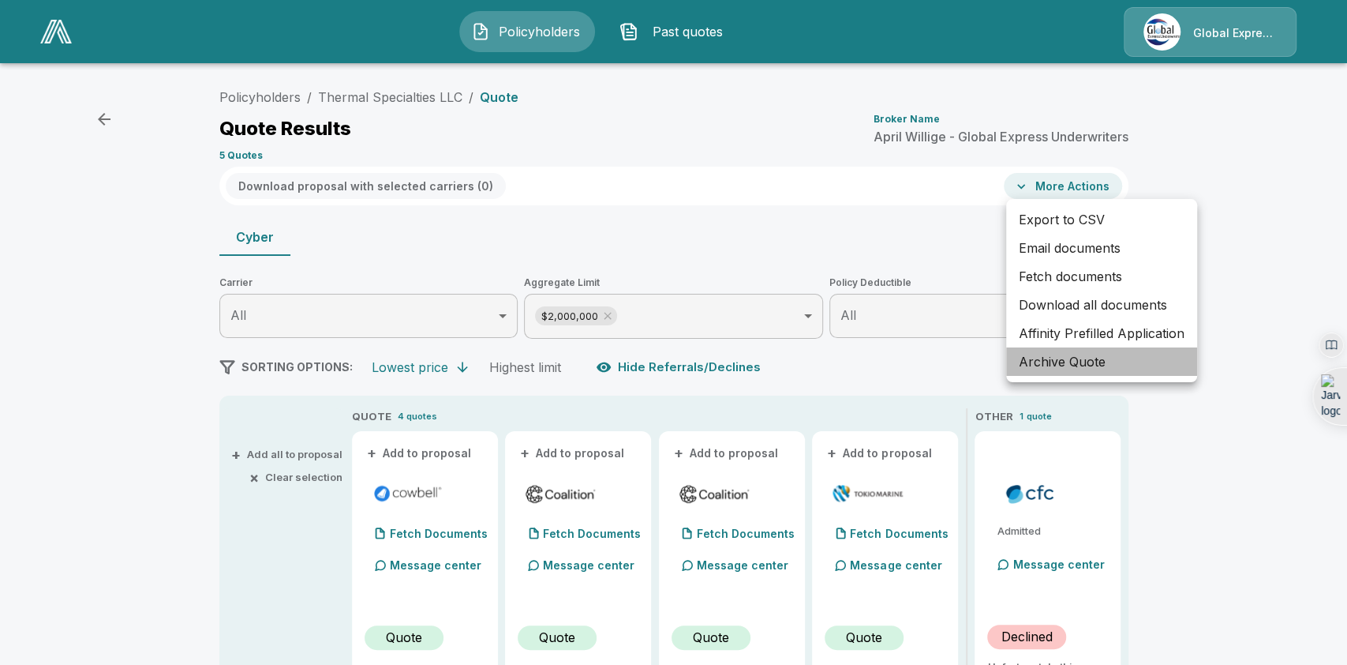
click at [1073, 366] on li "Archive Quote" at bounding box center [1101, 361] width 191 height 28
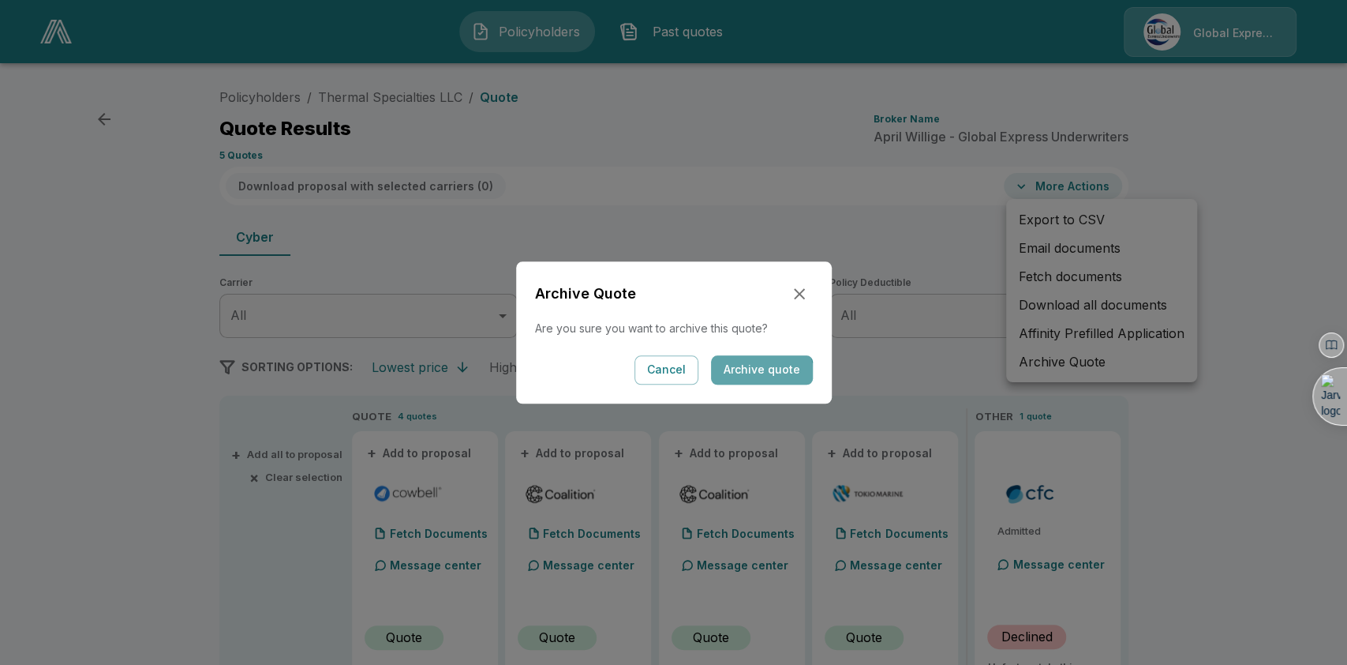
click at [753, 378] on button "Archive quote" at bounding box center [762, 369] width 102 height 29
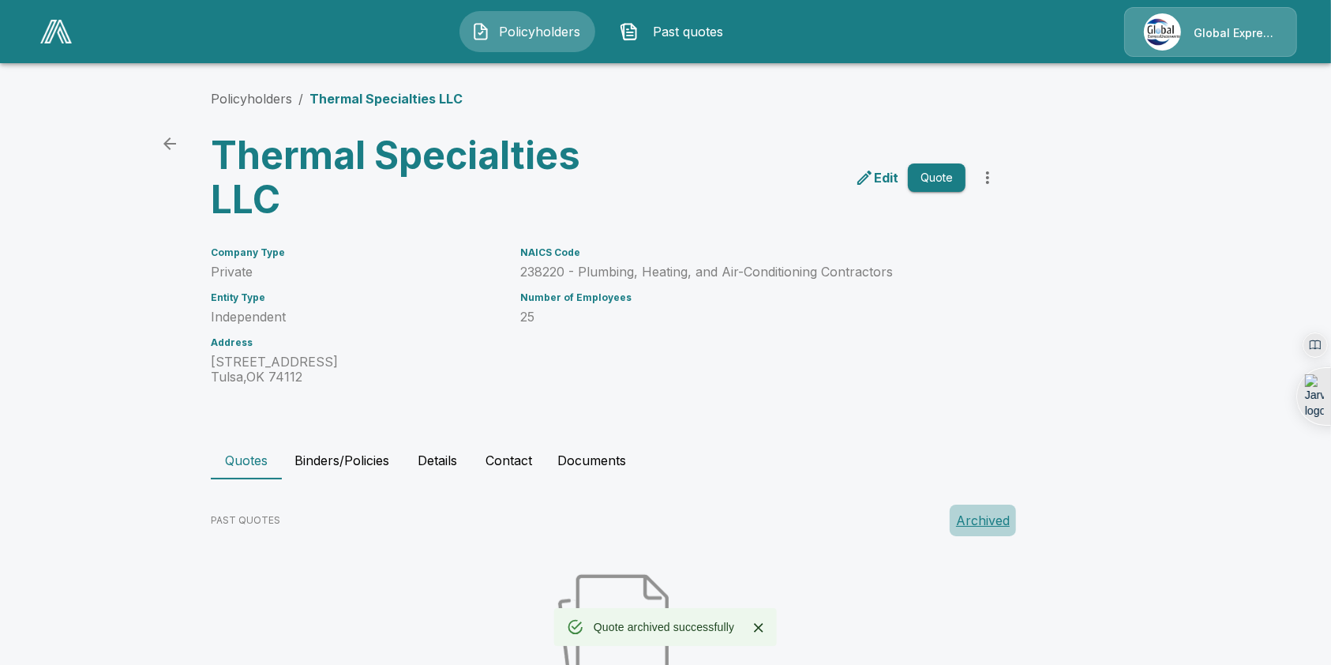
click at [976, 524] on button "Archived" at bounding box center [983, 520] width 66 height 32
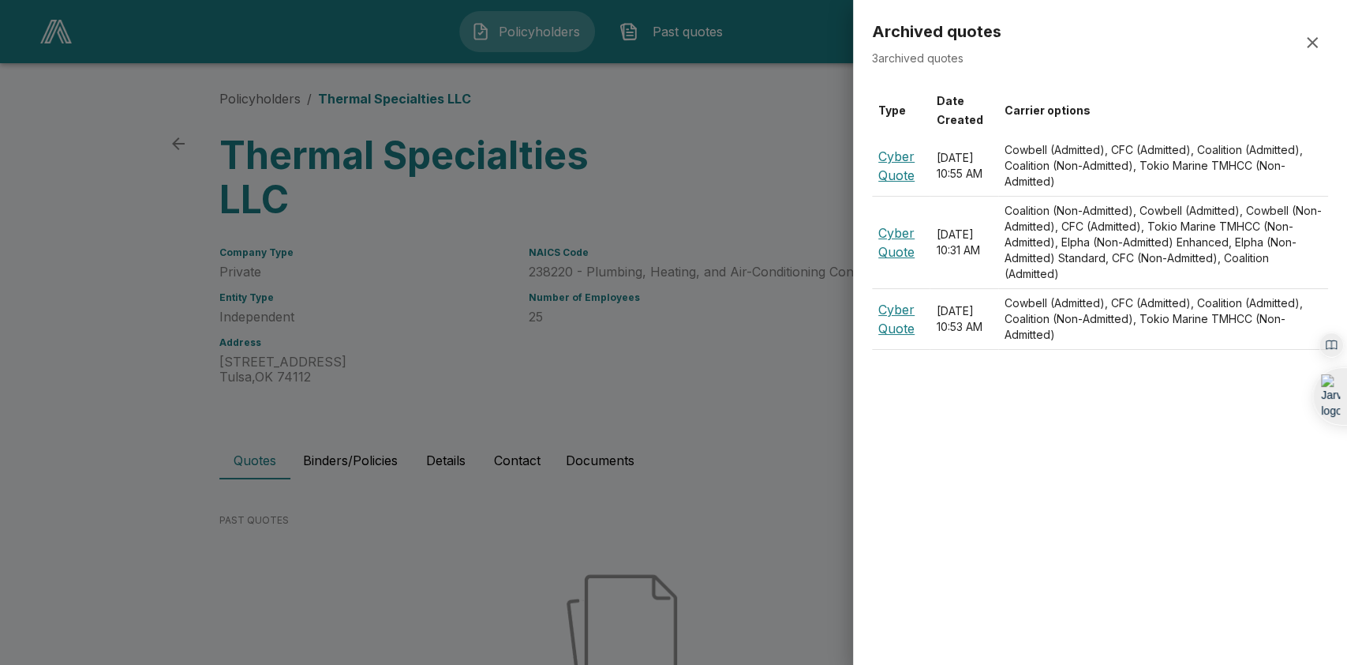
click at [656, 571] on div at bounding box center [673, 332] width 1347 height 665
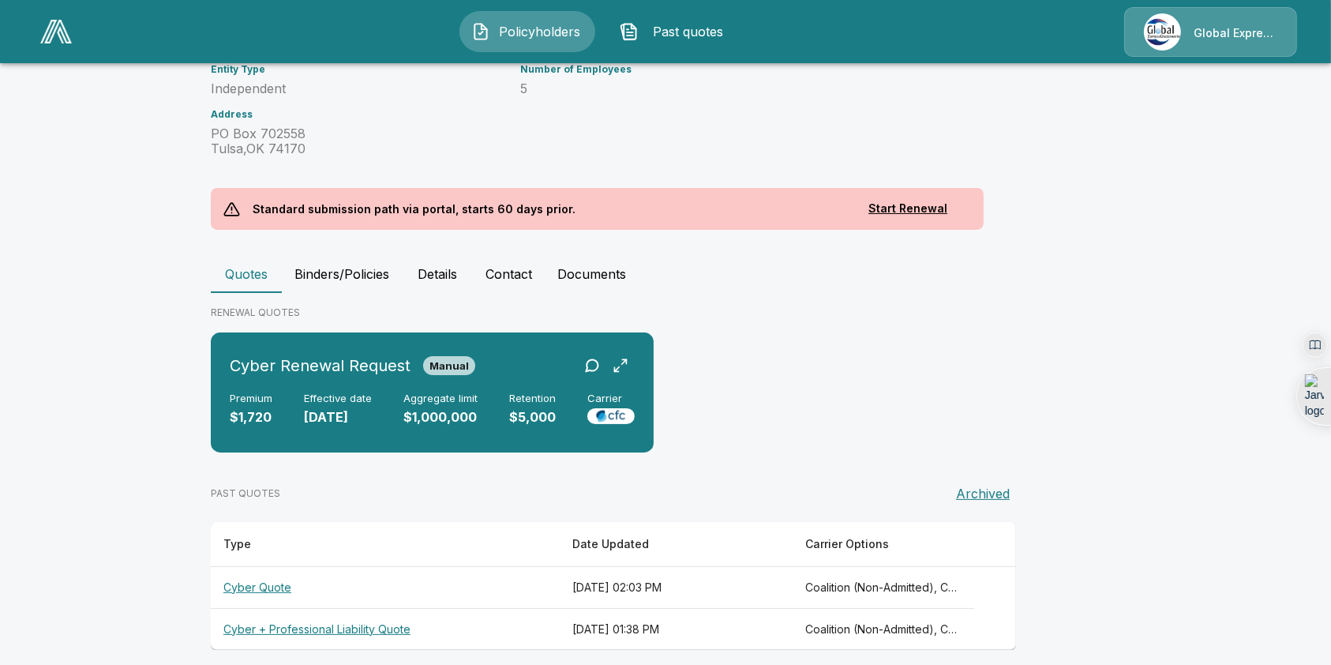
scroll to position [242, 0]
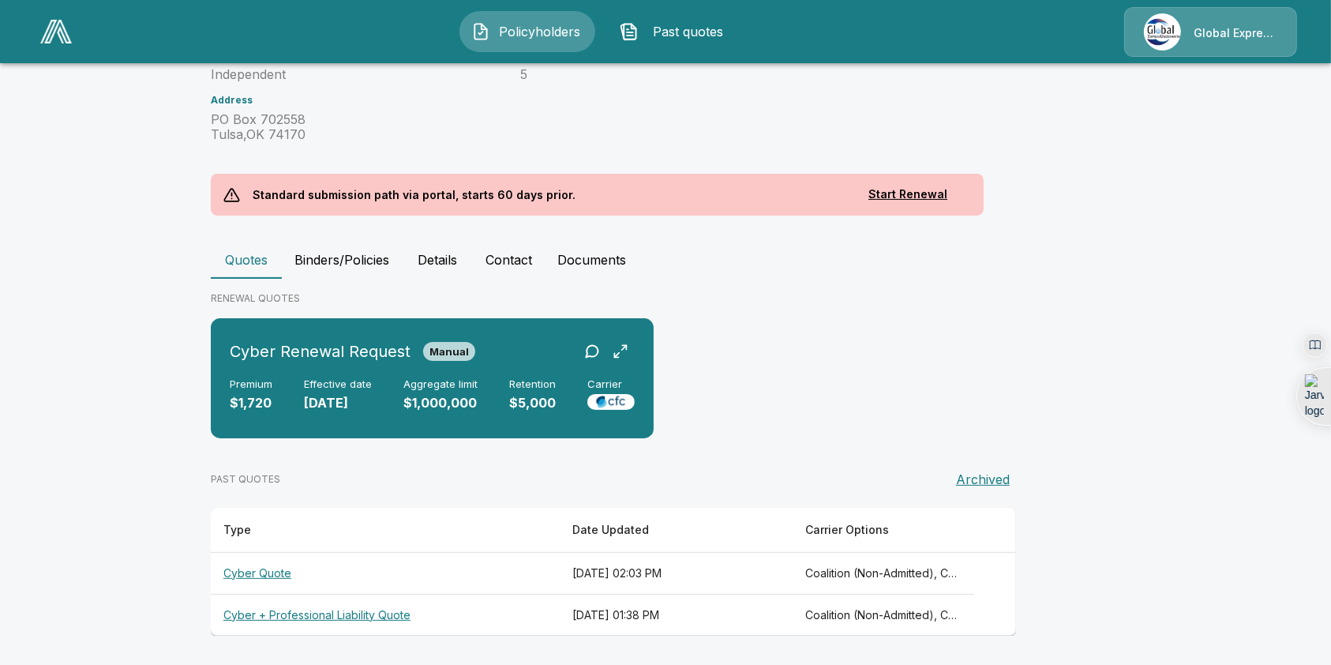
click at [264, 570] on th "Cyber Quote" at bounding box center [385, 573] width 349 height 42
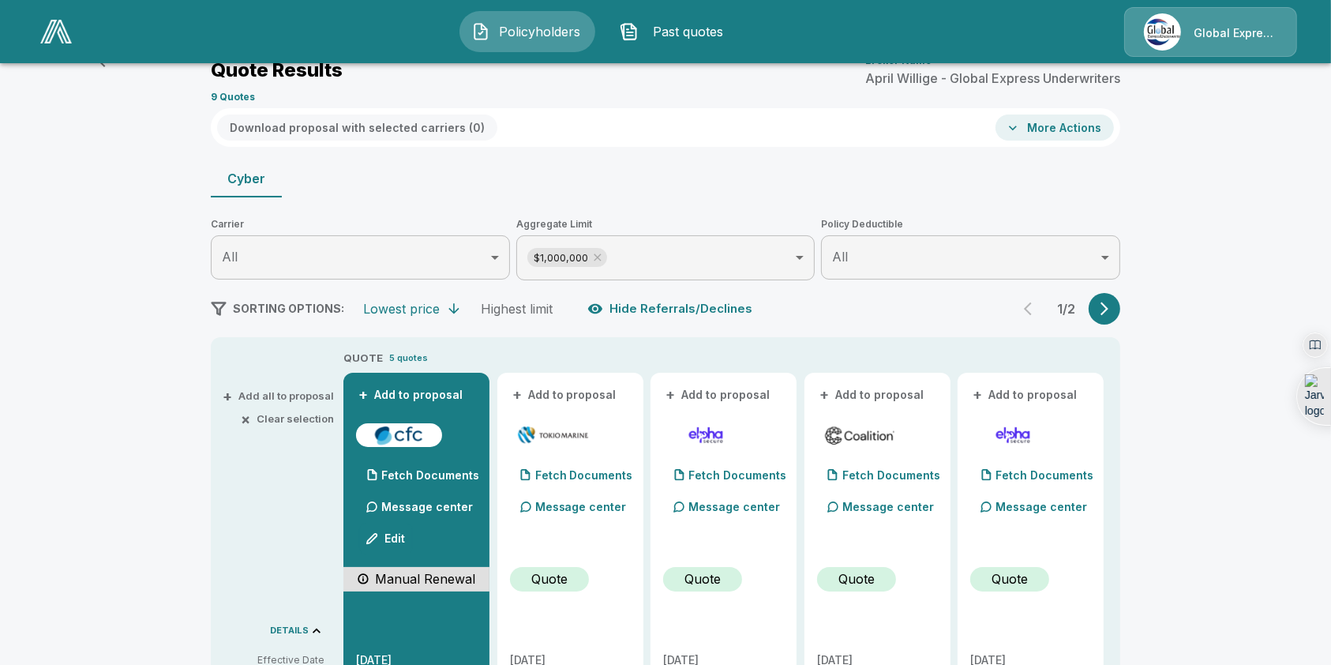
scroll to position [242, 0]
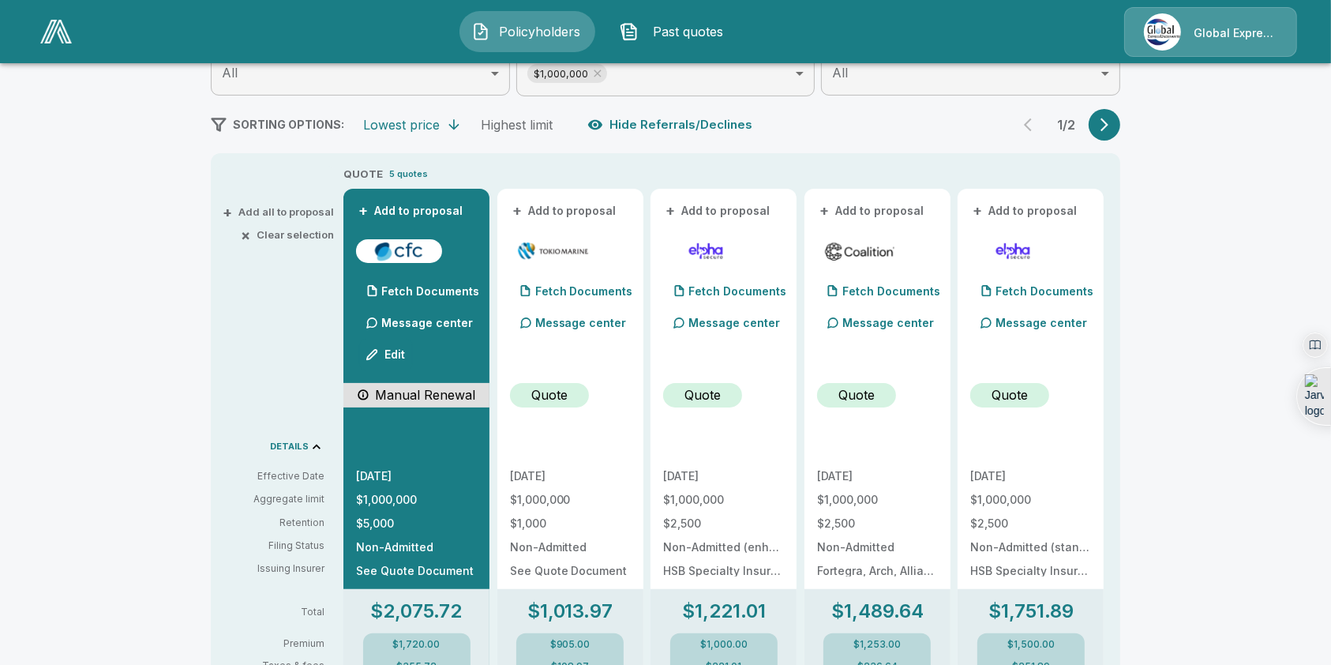
click at [1326, 77] on div "Policyholders / Bridge The Gap International Inc / Quote Quote Results Broker N…" at bounding box center [665, 641] width 1331 height 1616
